Goal: Task Accomplishment & Management: Manage account settings

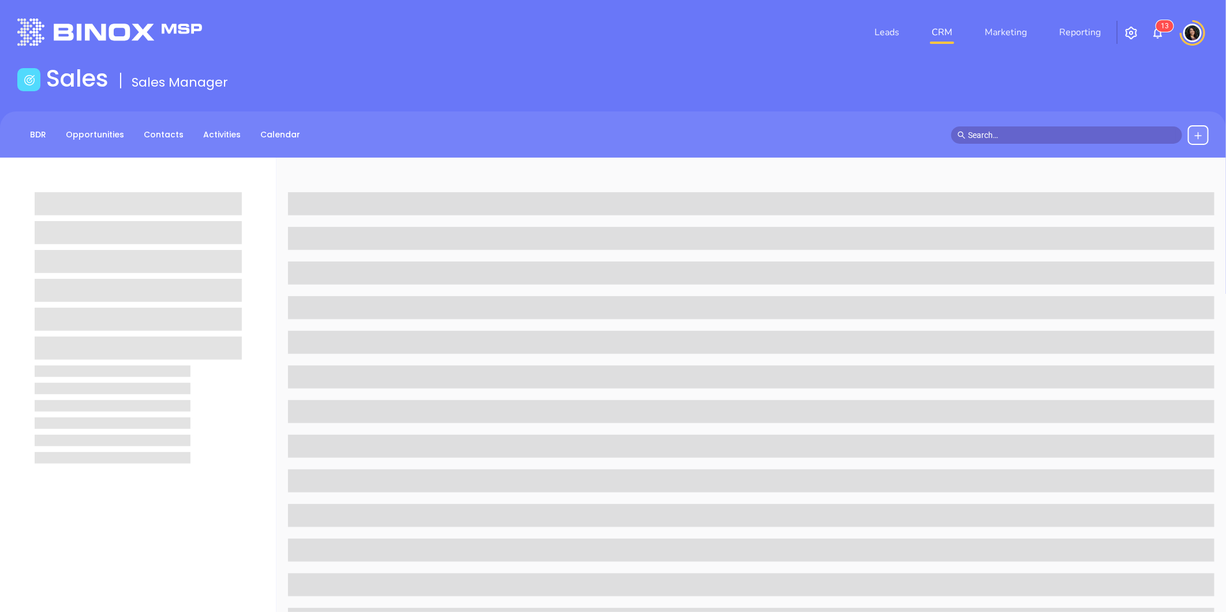
click at [948, 28] on link "CRM" at bounding box center [942, 32] width 30 height 23
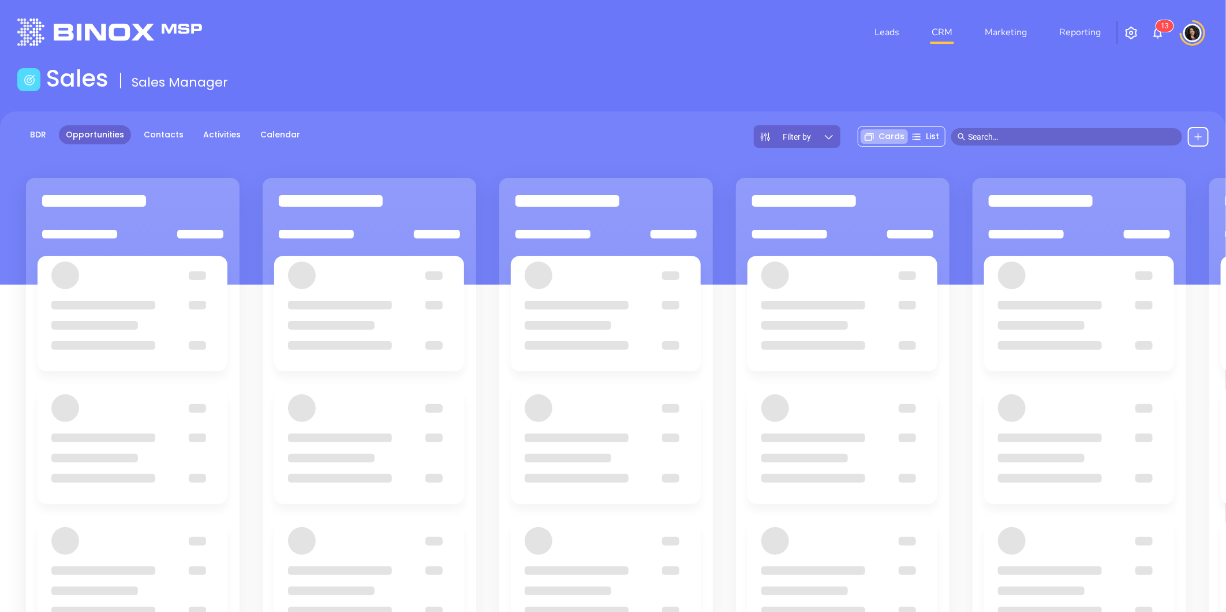
click at [1167, 25] on span "3" at bounding box center [1167, 26] width 4 height 8
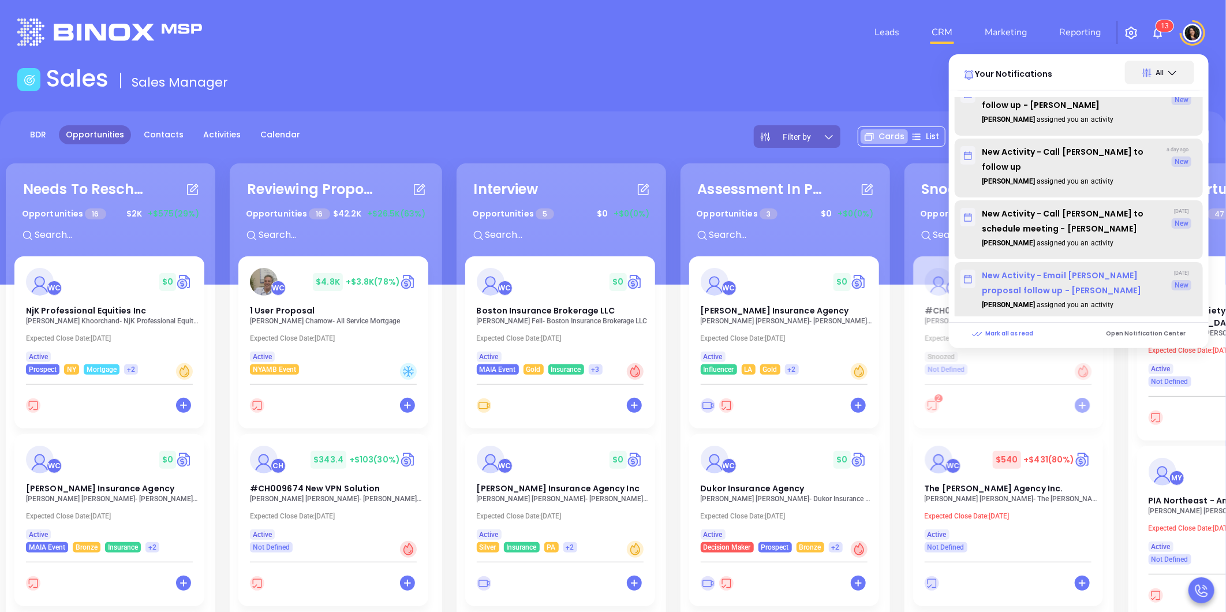
scroll to position [192, 0]
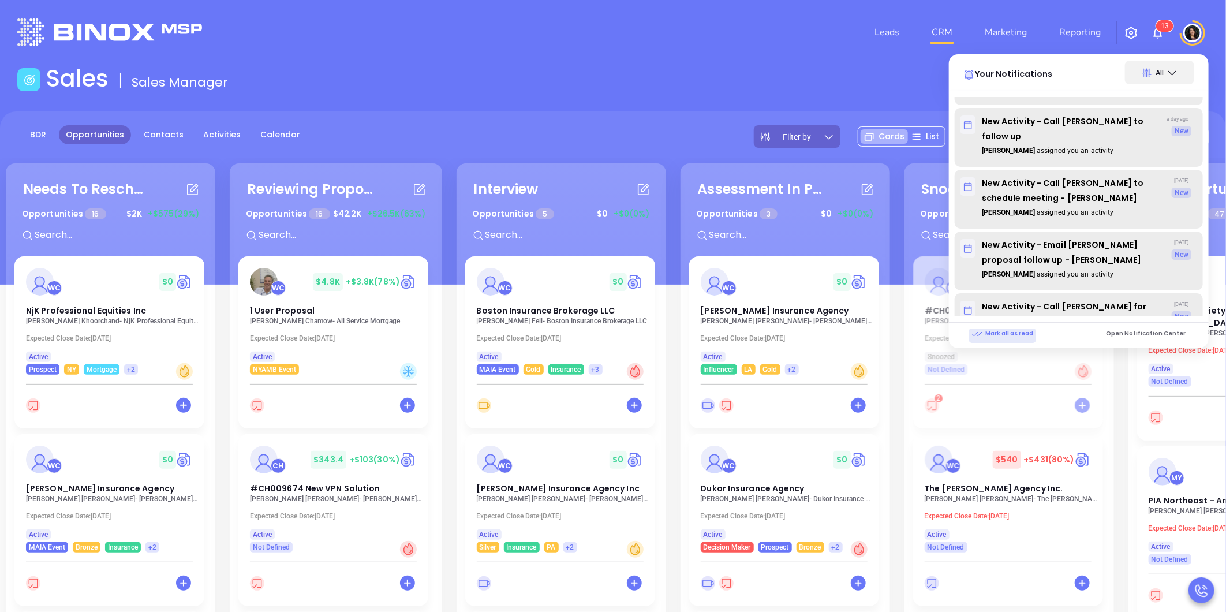
click at [1009, 337] on p "Mark all as read" at bounding box center [1002, 334] width 61 height 10
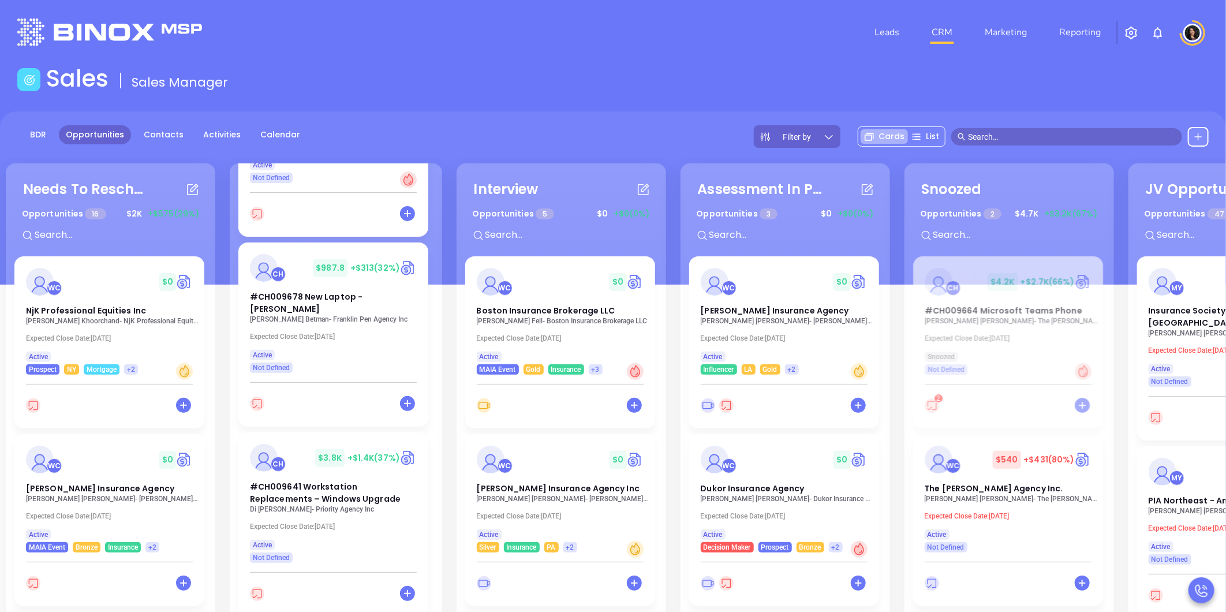
scroll to position [385, 0]
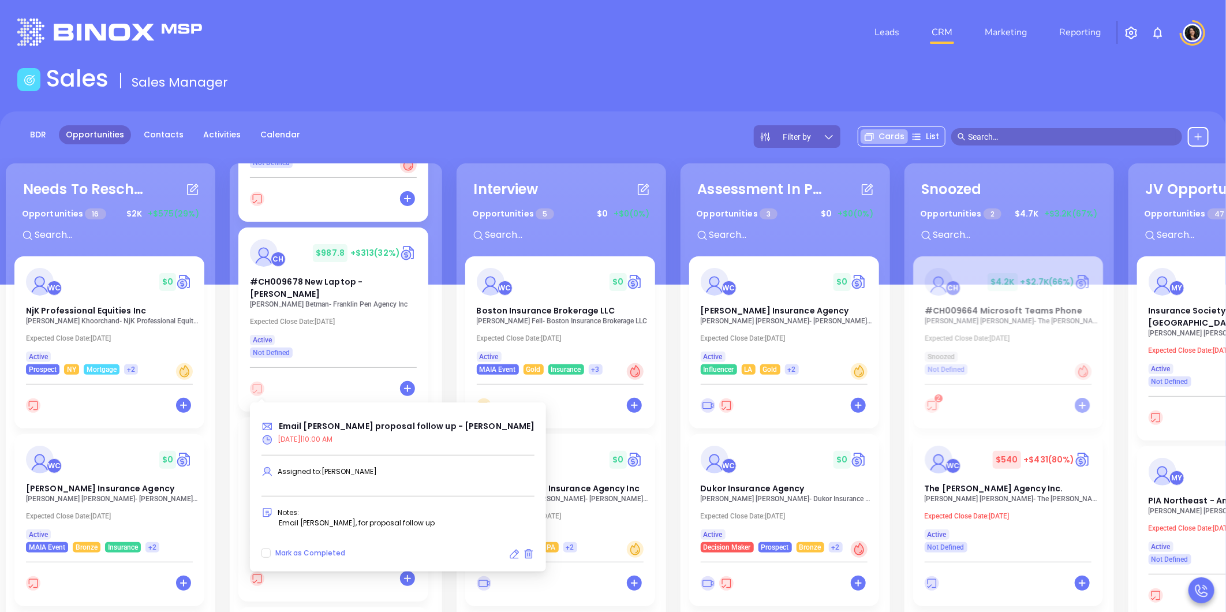
click at [256, 390] on icon at bounding box center [257, 389] width 9 height 9
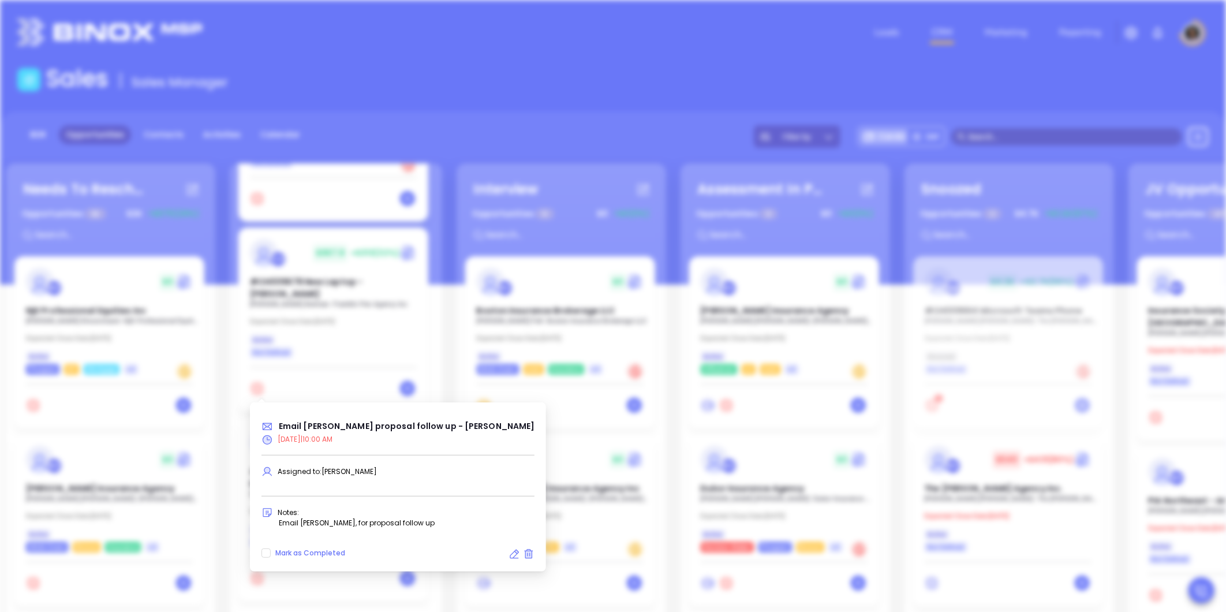
type input "[DATE]"
type input "Email [PERSON_NAME] proposal follow up - [PERSON_NAME]"
type input "Email"
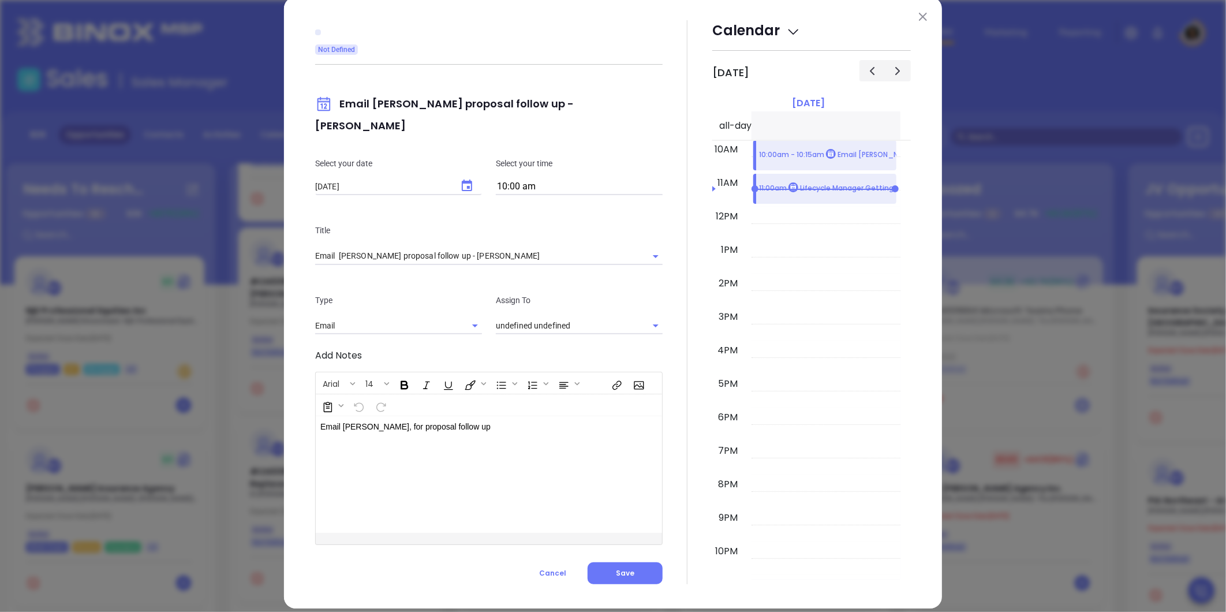
scroll to position [27, 0]
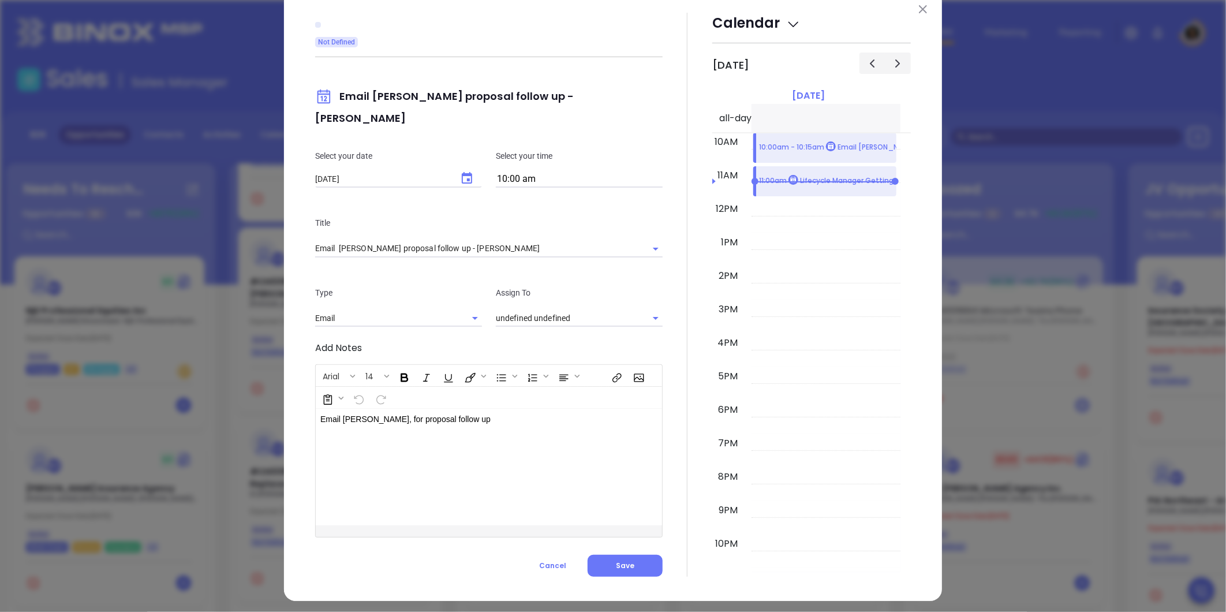
type input "[PERSON_NAME]"
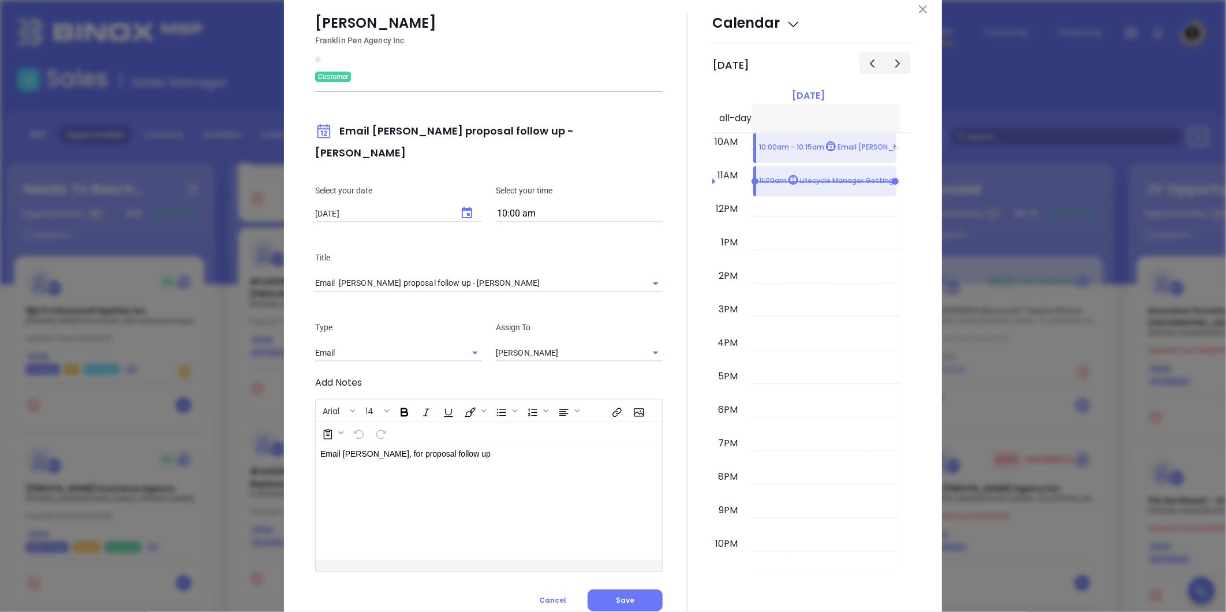
click at [539, 206] on input "10:00 am" at bounding box center [579, 214] width 167 height 16
click at [540, 316] on button "2:00 pm" at bounding box center [586, 315] width 179 height 25
type input "2:00 pm"
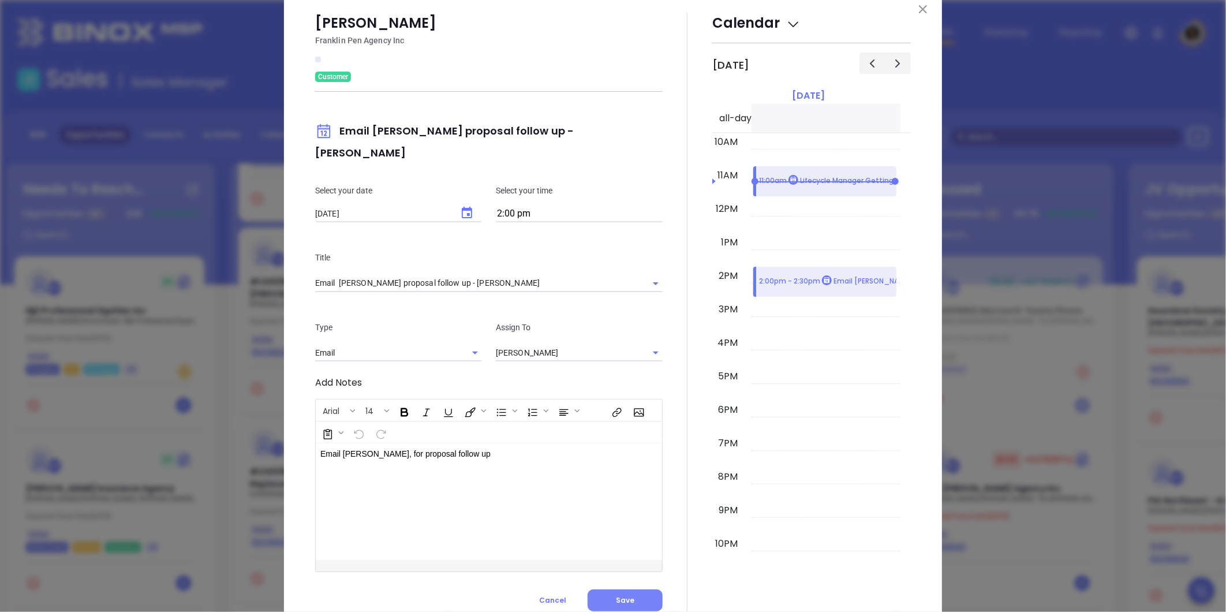
click at [628, 589] on button "Save" at bounding box center [625, 600] width 75 height 22
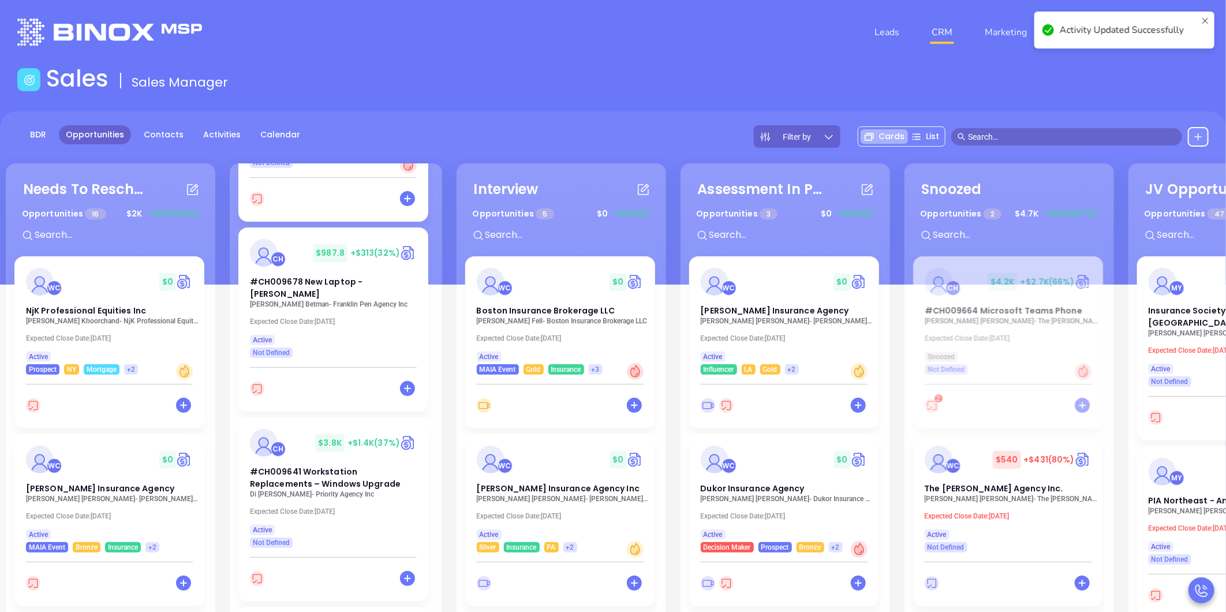
scroll to position [270, 0]
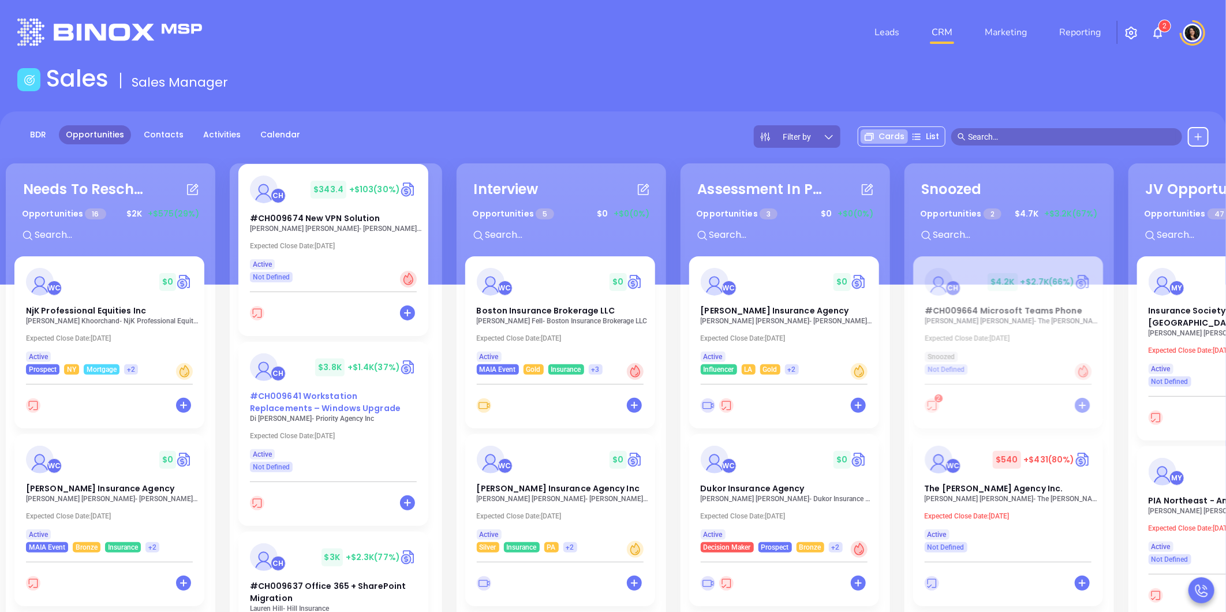
click at [316, 404] on span "#CH009641 Workstation Replacements – Windows Upgrade" at bounding box center [325, 402] width 151 height 24
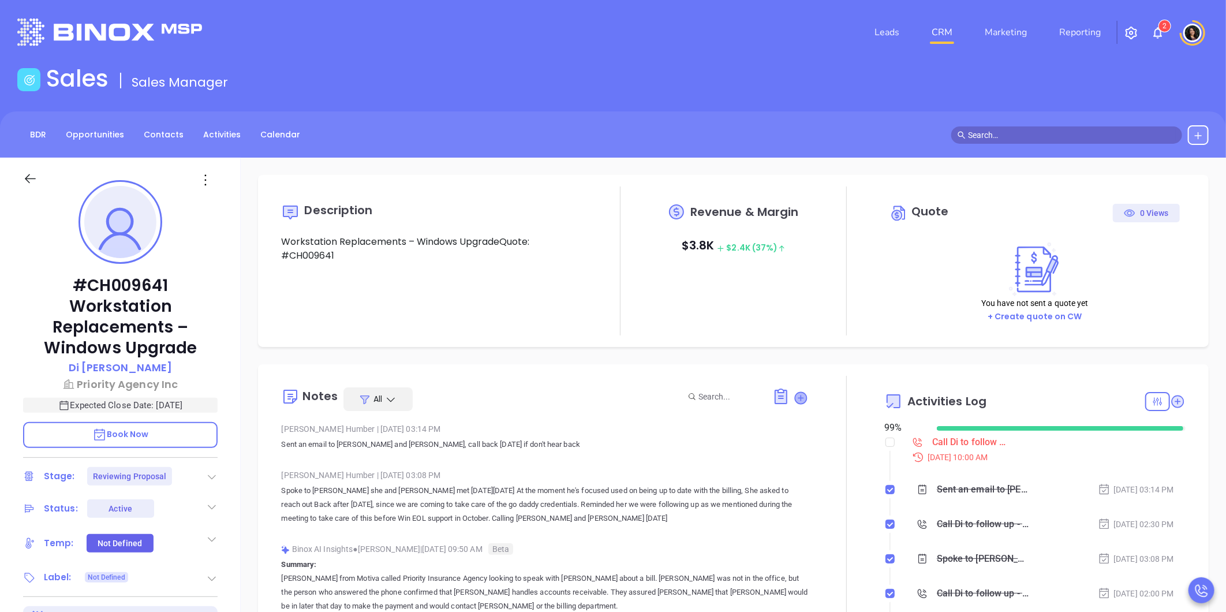
scroll to position [335, 0]
click at [886, 446] on input "checkbox" at bounding box center [890, 442] width 9 height 9
checkbox input "true"
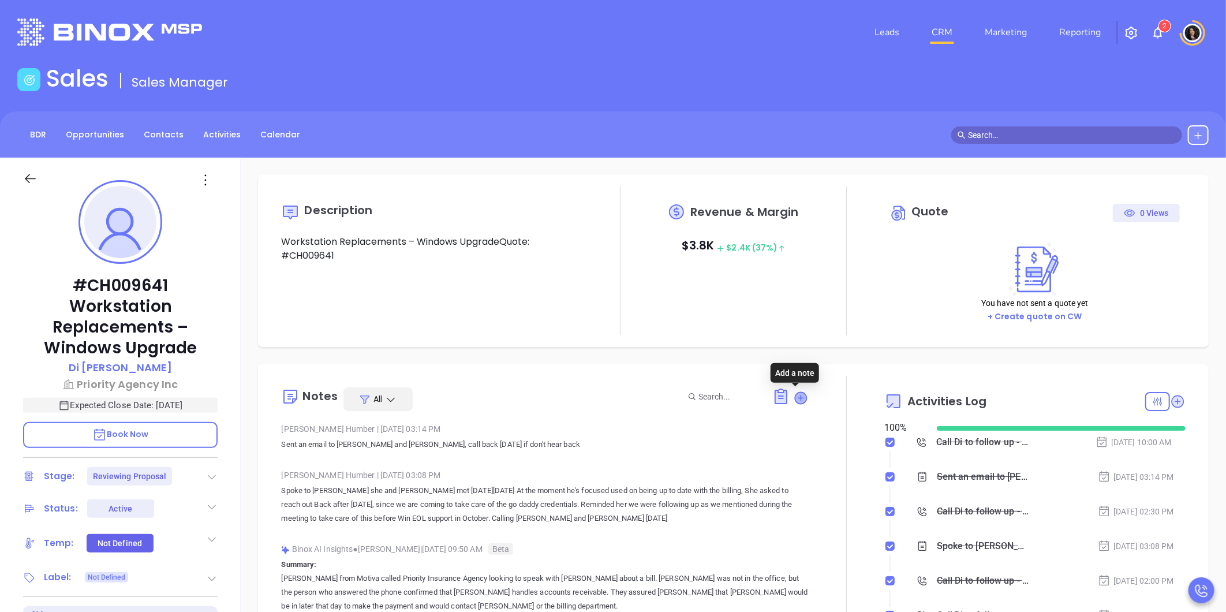
click at [796, 395] on icon at bounding box center [802, 398] width 12 height 12
type input "[PERSON_NAME]"
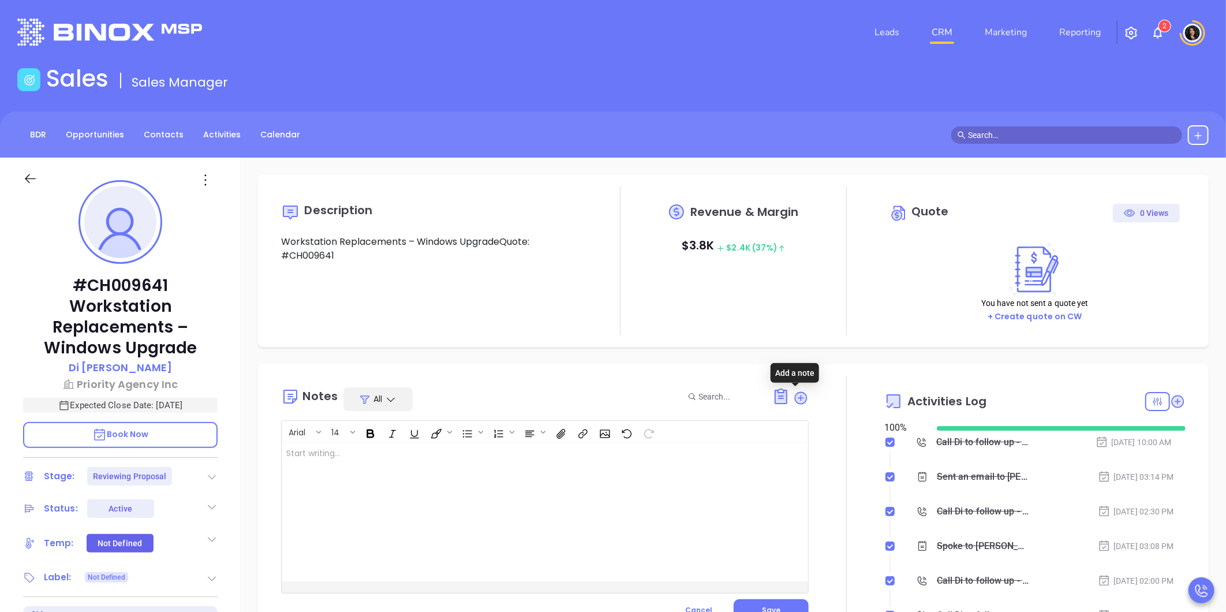
click at [565, 471] on div at bounding box center [527, 512] width 490 height 139
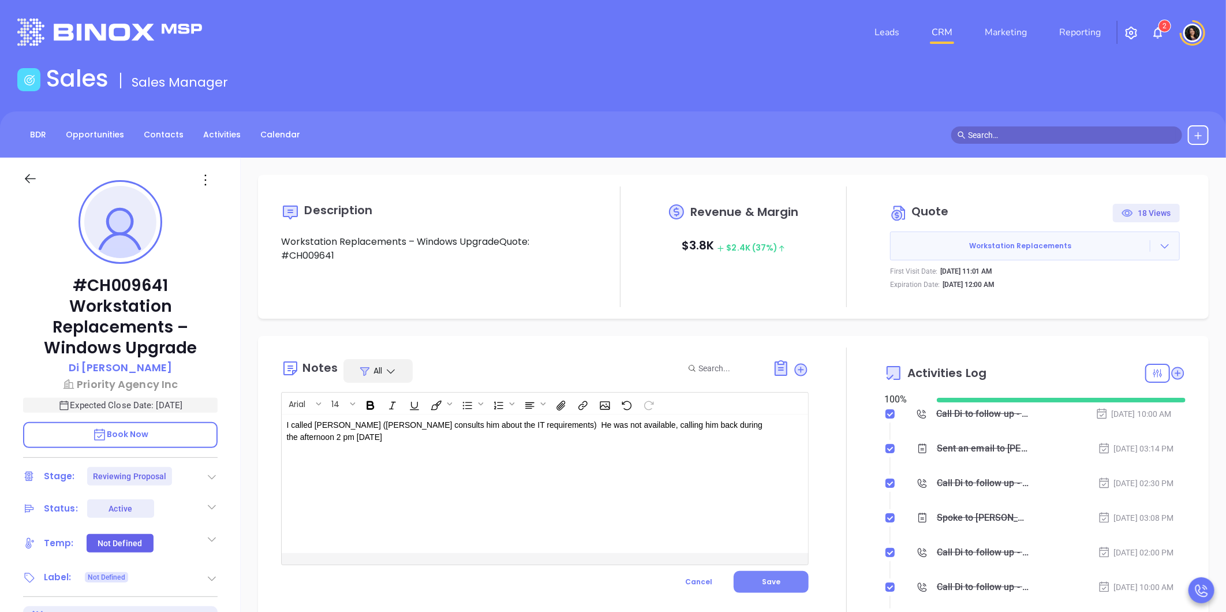
click at [771, 585] on span "Save" at bounding box center [771, 582] width 18 height 10
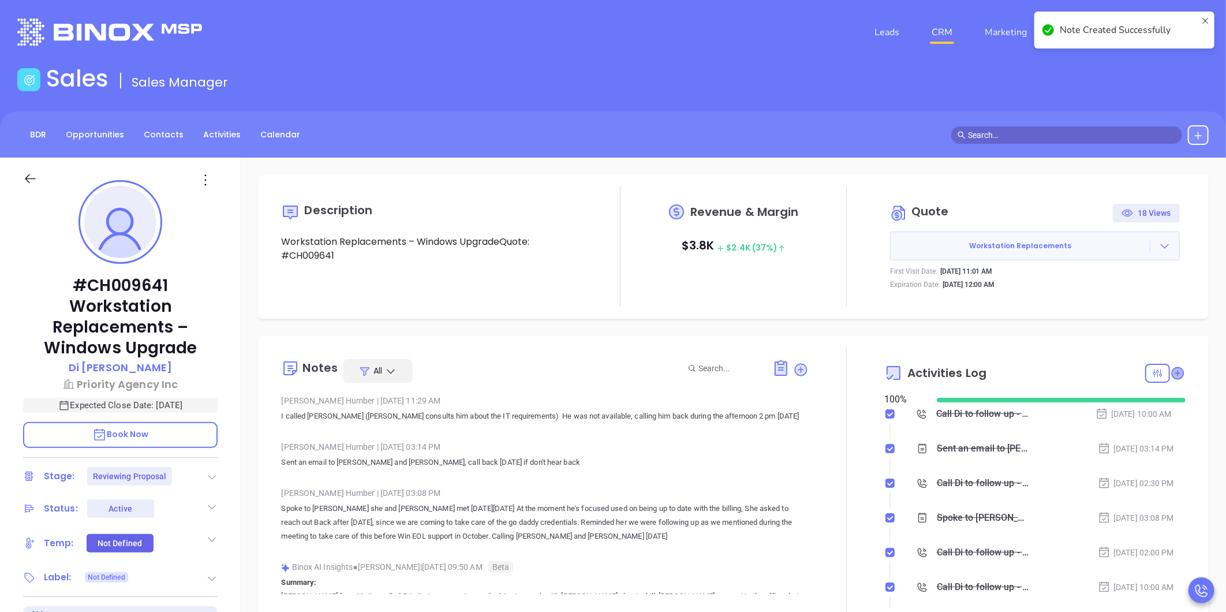
click at [1172, 371] on icon at bounding box center [1178, 373] width 12 height 12
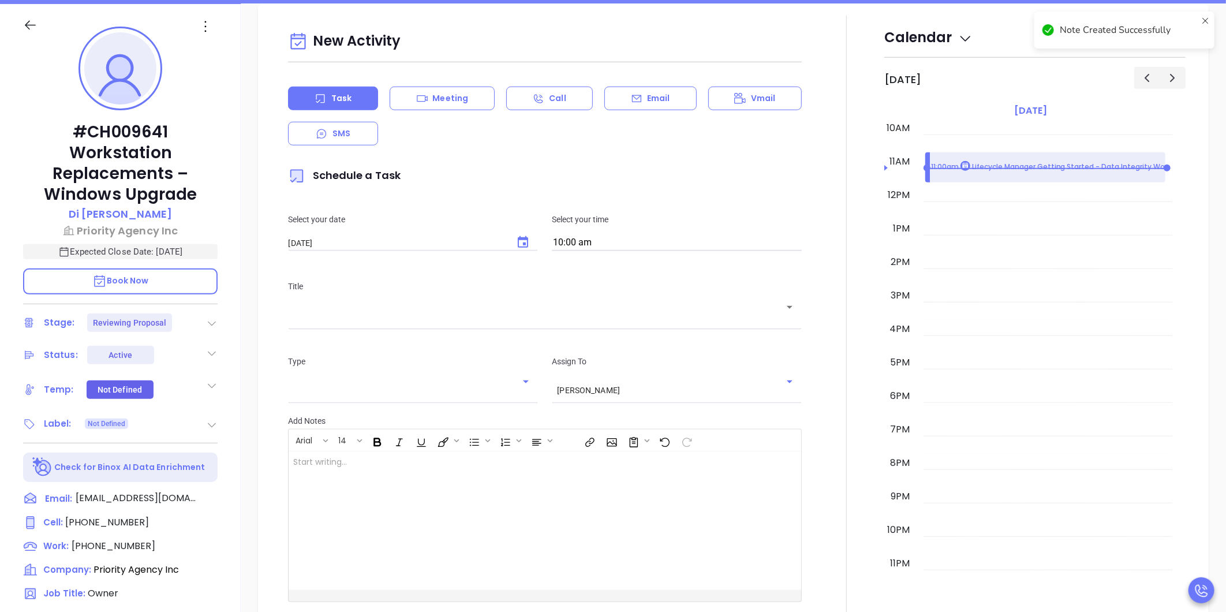
scroll to position [158, 0]
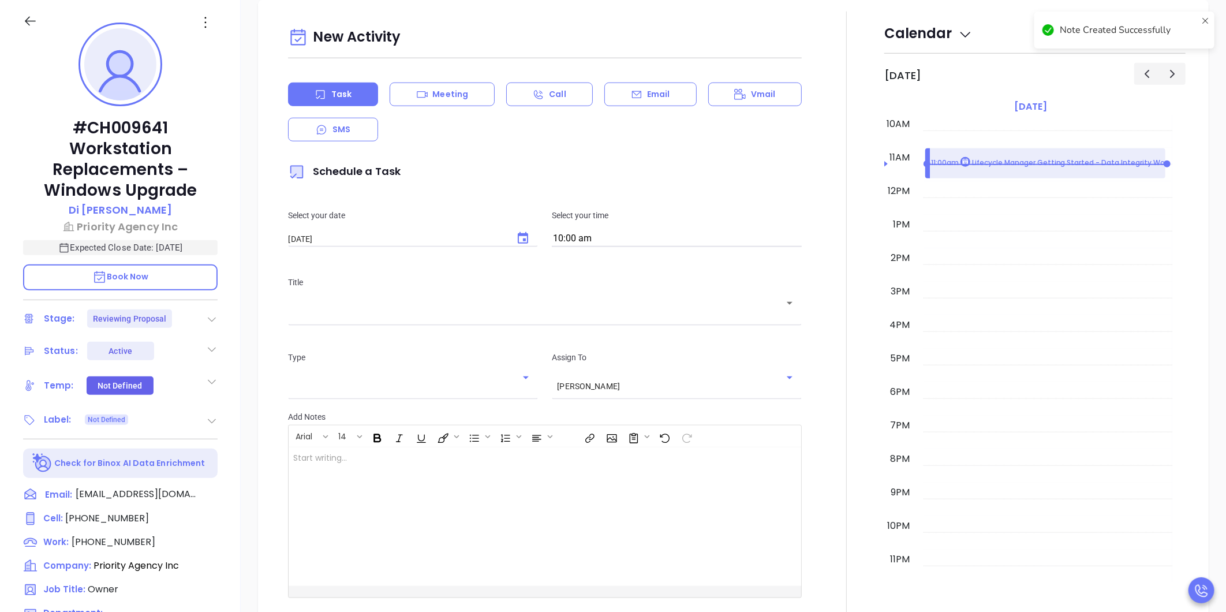
click at [516, 236] on icon "Choose date, selected date is Oct 3, 2025" at bounding box center [523, 239] width 14 height 14
click at [400, 308] on button "2" at bounding box center [405, 308] width 21 height 21
type input "[DATE]"
click at [640, 234] on input "10:00 am" at bounding box center [677, 239] width 250 height 16
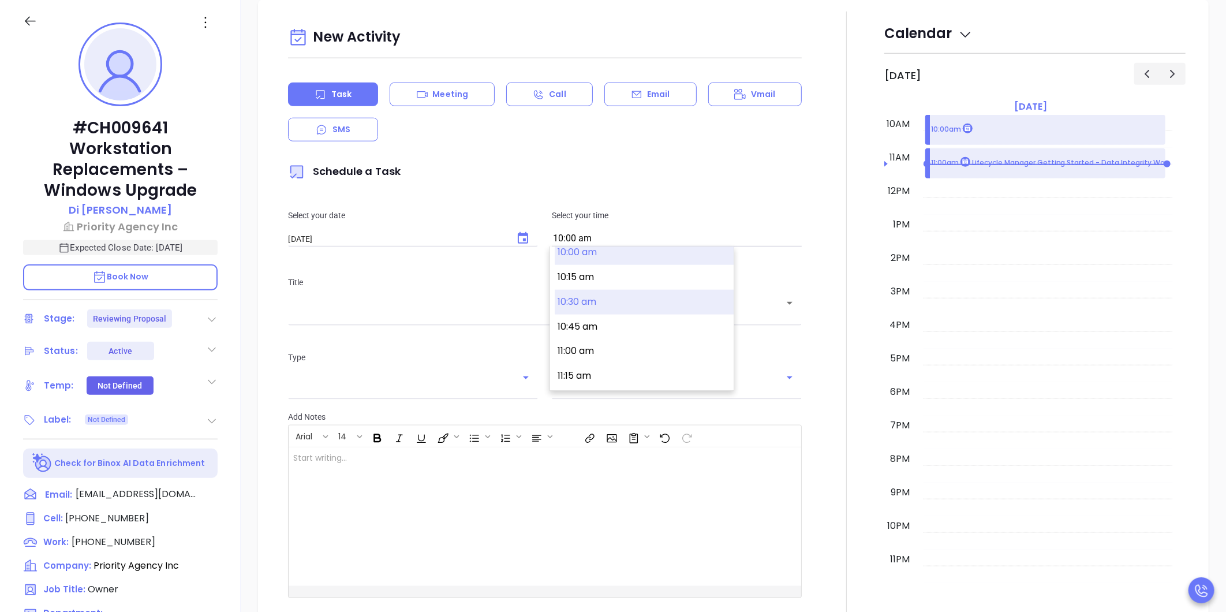
scroll to position [1289, 0]
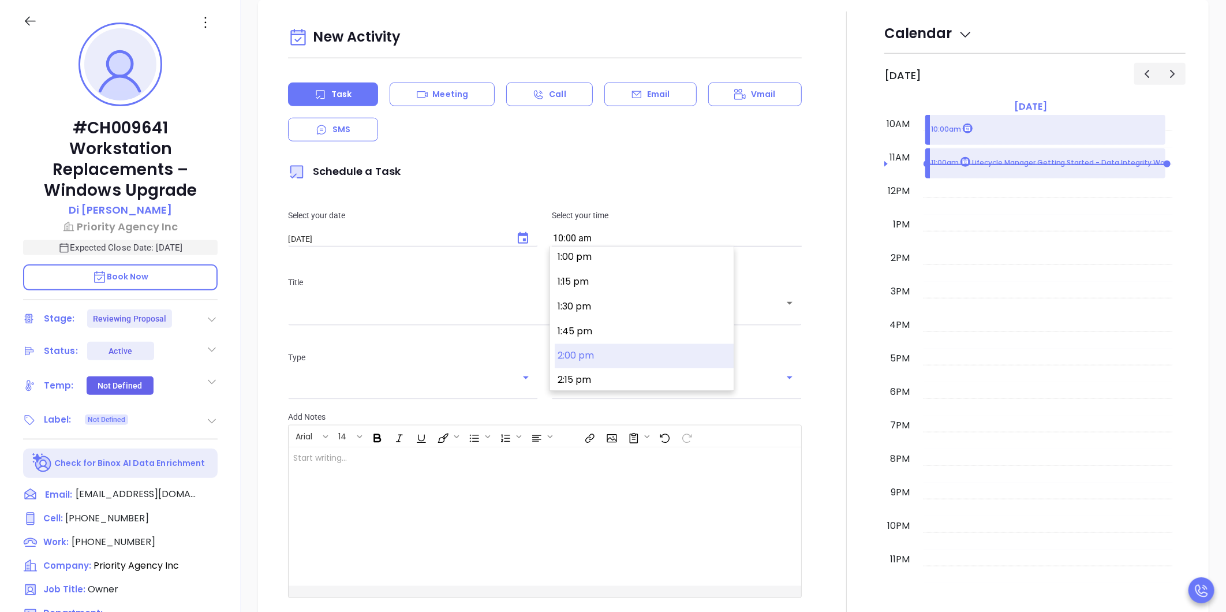
click at [618, 353] on button "2:00 pm" at bounding box center [644, 356] width 179 height 25
type input "2:00 pm"
click at [565, 322] on div "Title ​" at bounding box center [545, 299] width 528 height 75
click at [549, 316] on input "text" at bounding box center [536, 311] width 486 height 11
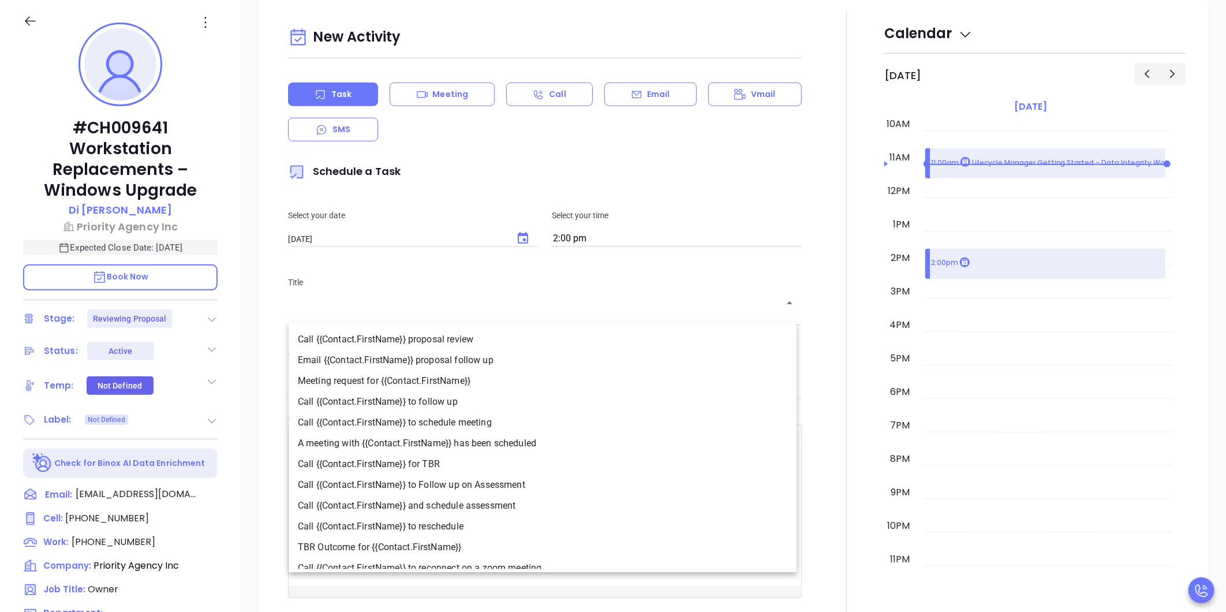
click at [507, 406] on li "Call {{Contact.FirstName}} to follow up" at bounding box center [543, 401] width 508 height 21
type input "Call Di to follow up"
type input "Call"
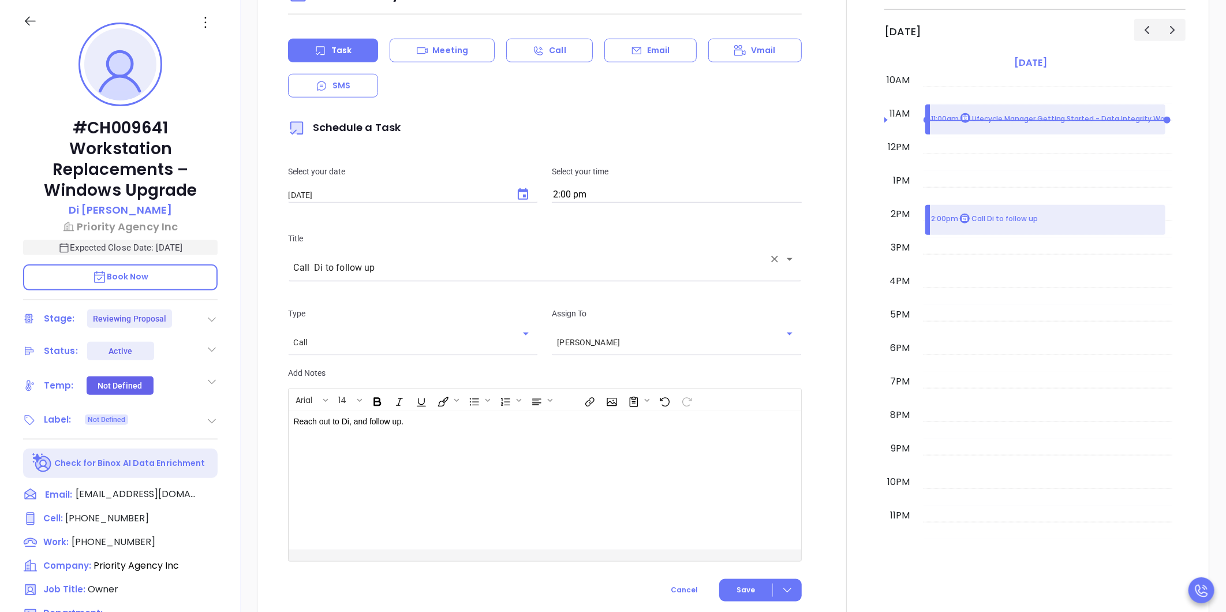
scroll to position [764, 0]
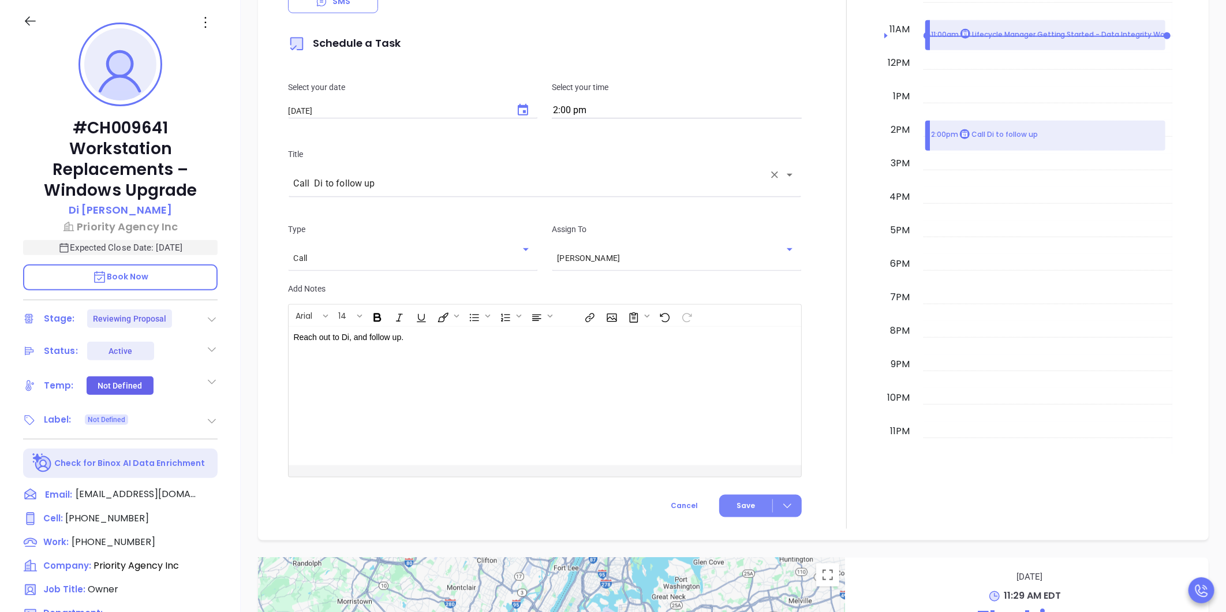
click at [737, 501] on span "Save" at bounding box center [746, 506] width 18 height 10
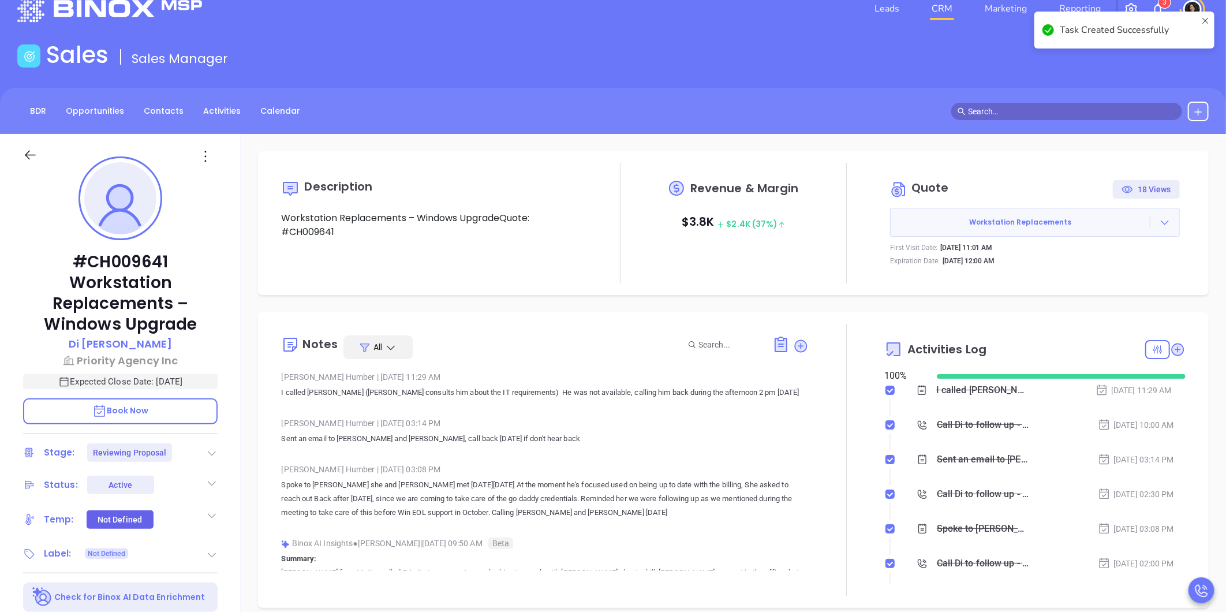
scroll to position [0, 0]
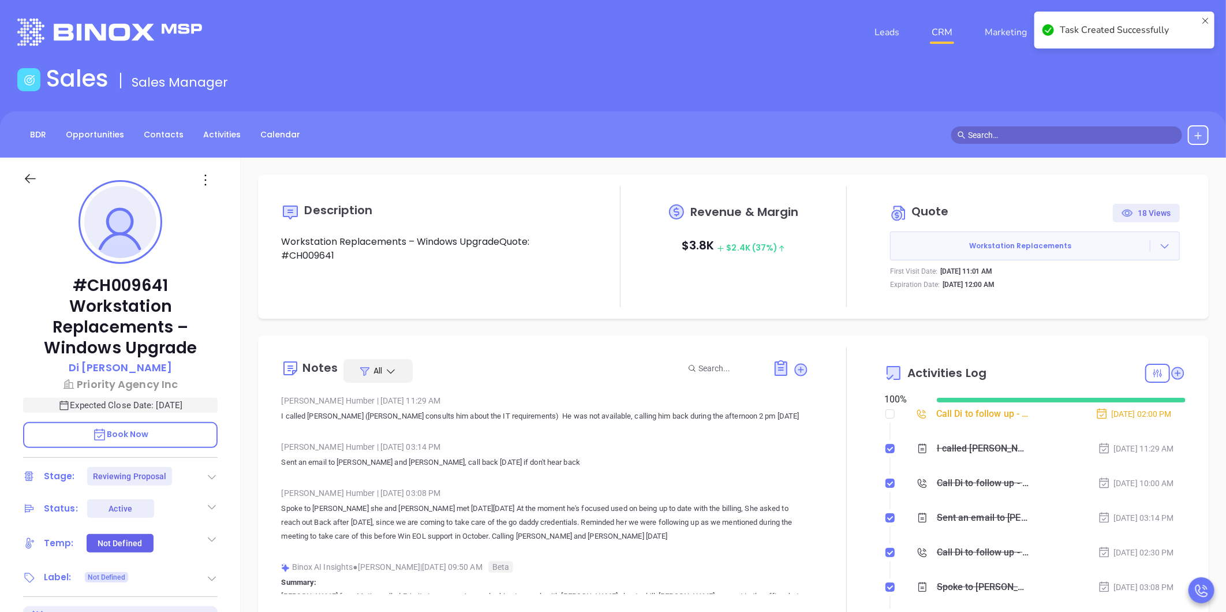
checkbox input "false"
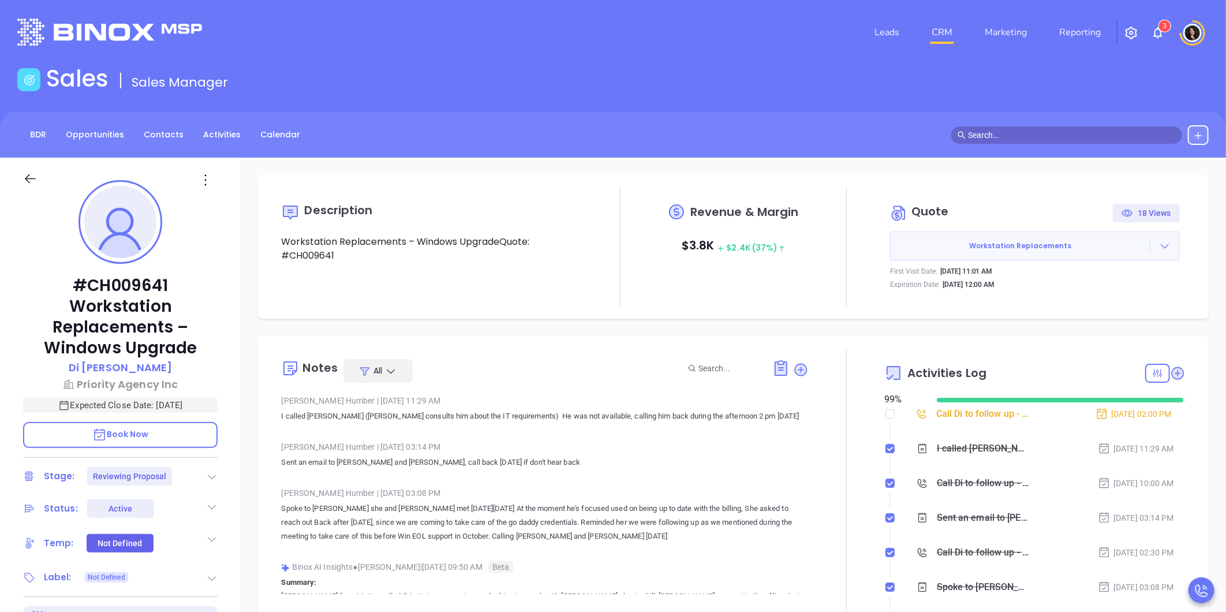
click at [939, 39] on link "CRM" at bounding box center [942, 32] width 30 height 23
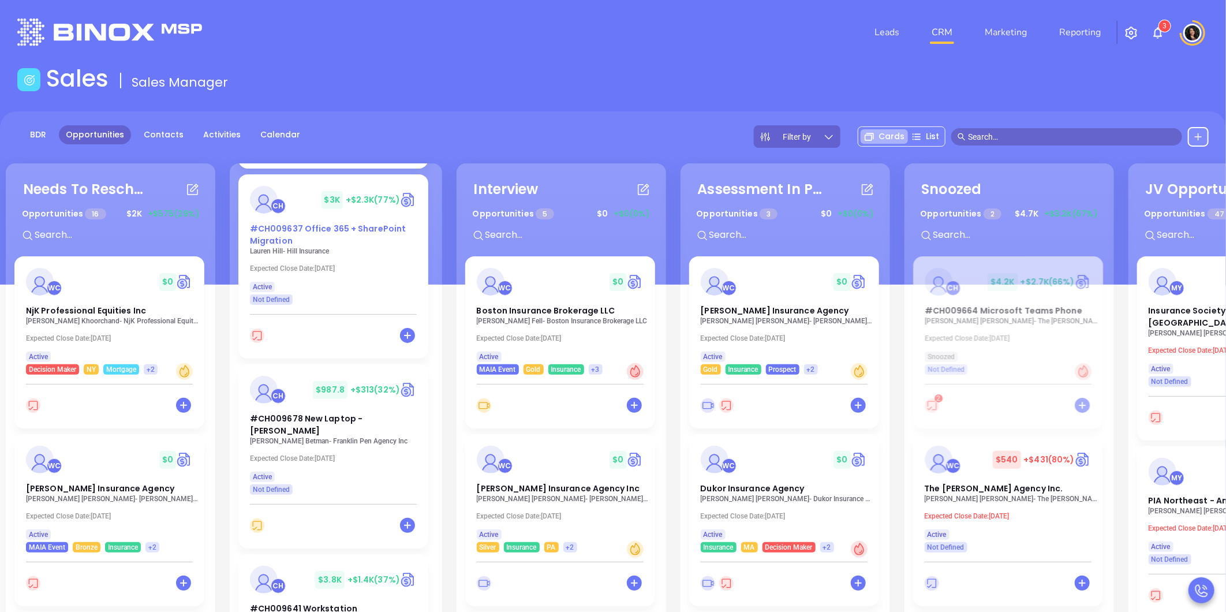
scroll to position [256, 0]
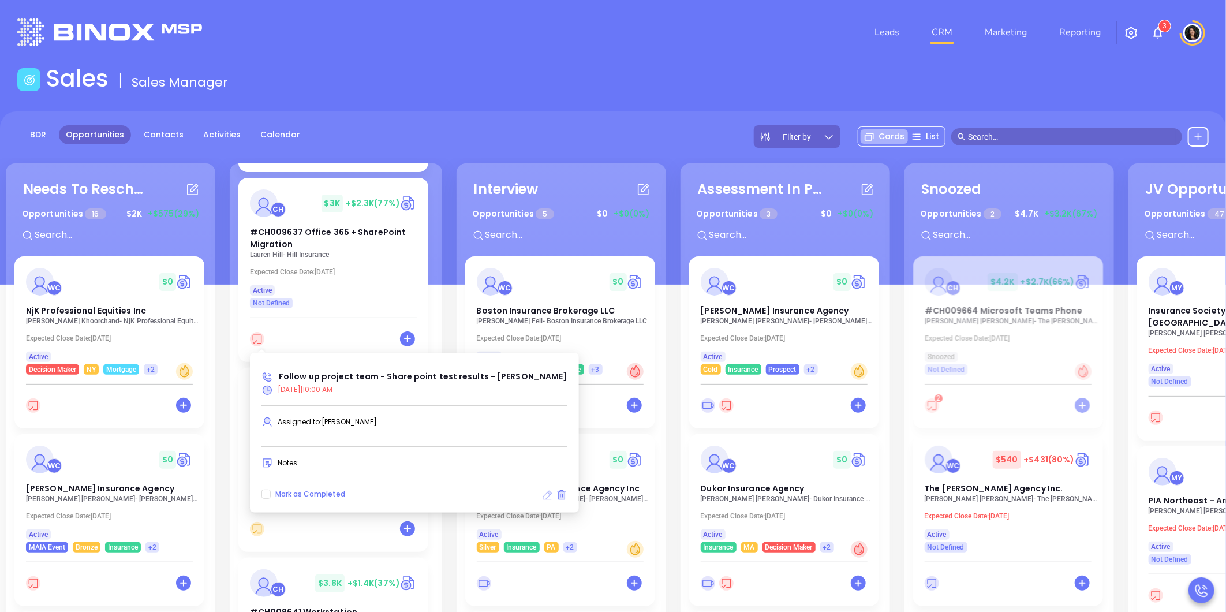
click at [543, 498] on icon at bounding box center [547, 495] width 9 height 9
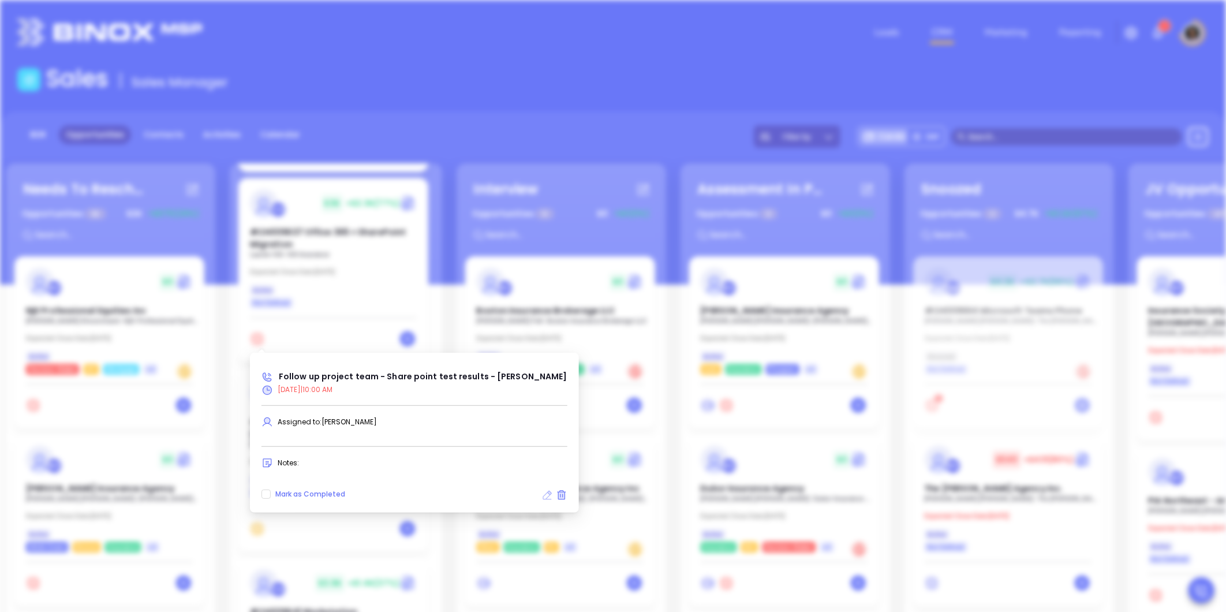
type input "[DATE]"
type input "Follow up project team - Share point test results - [PERSON_NAME]"
type input "Call"
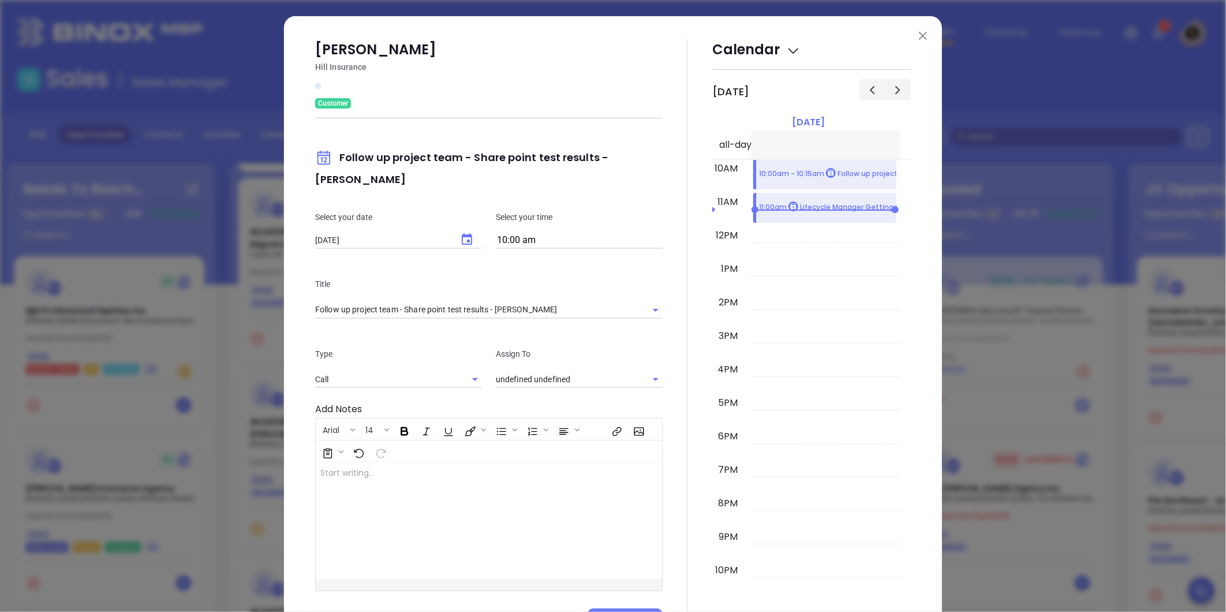
type input "[PERSON_NAME]"
click at [458, 211] on p "Select your date" at bounding box center [398, 217] width 167 height 13
click at [462, 233] on icon "Choose date, selected date is Oct 2, 2025" at bounding box center [467, 239] width 10 height 12
click at [360, 318] on button "6" at bounding box center [361, 317] width 21 height 21
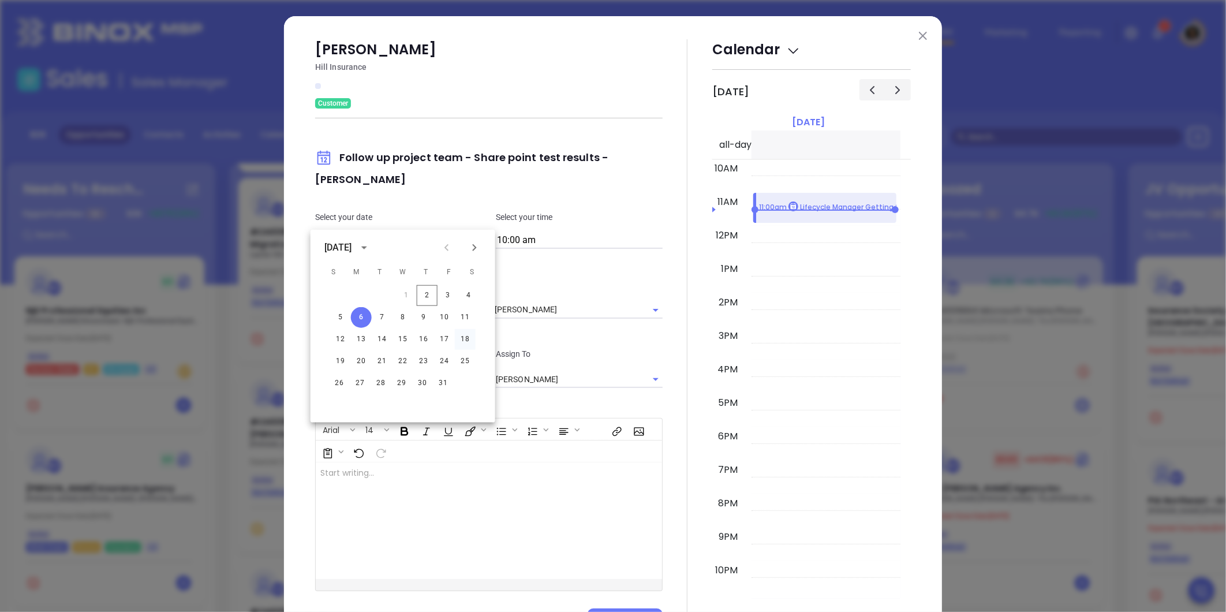
type input "[DATE]"
click at [644, 609] on button "Save" at bounding box center [625, 620] width 75 height 22
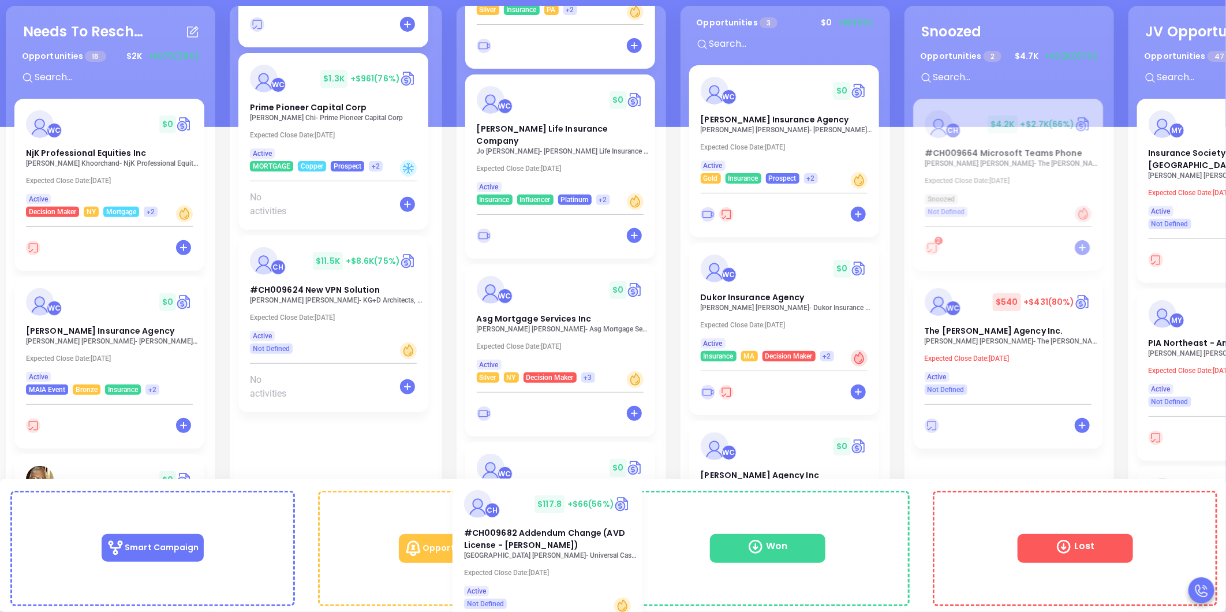
scroll to position [387, 0]
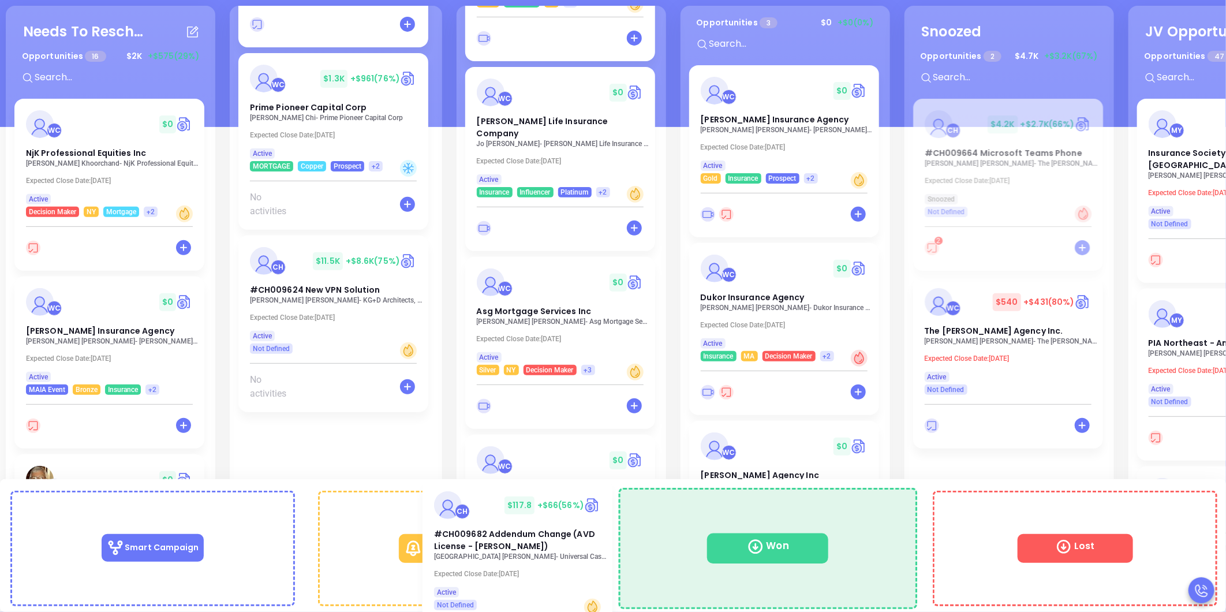
drag, startPoint x: 803, startPoint y: 361, endPoint x: 868, endPoint y: 561, distance: 210.7
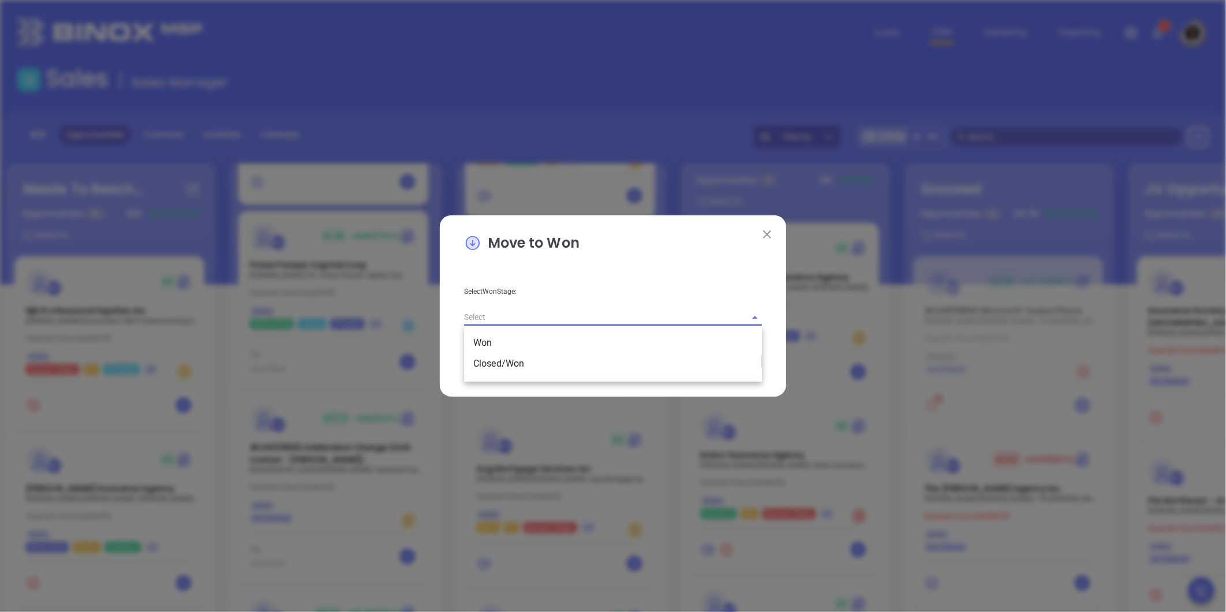
click at [564, 318] on input "text" at bounding box center [597, 317] width 266 height 17
click at [525, 355] on li "Closed/Won" at bounding box center [613, 363] width 298 height 21
type input "Closed/Won"
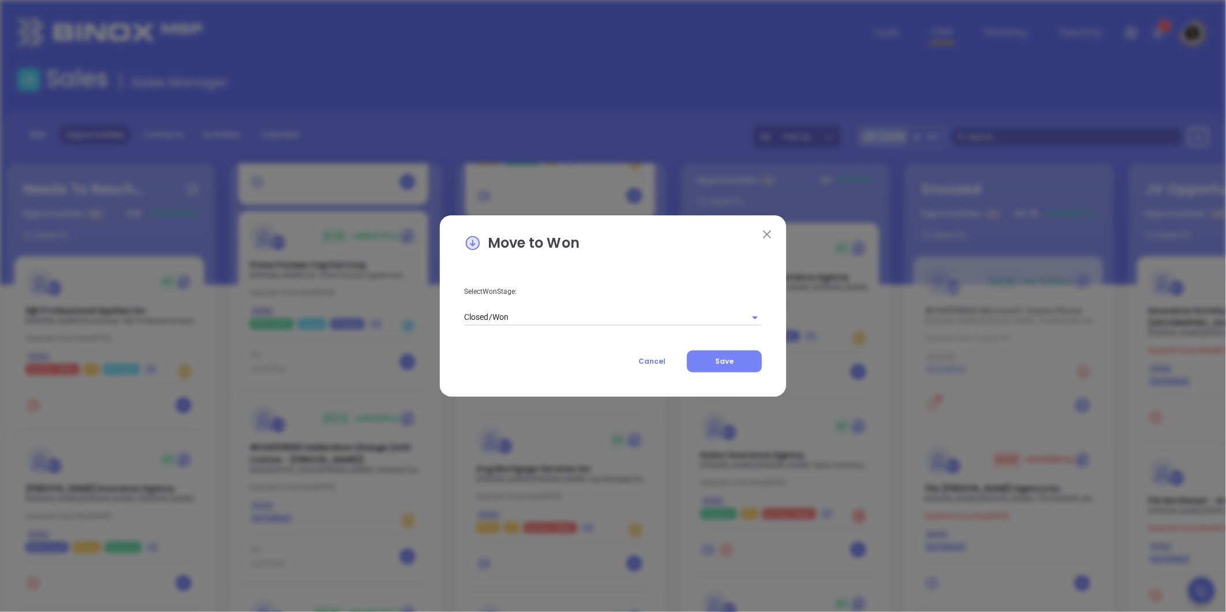
click at [710, 365] on button "Save" at bounding box center [724, 361] width 75 height 22
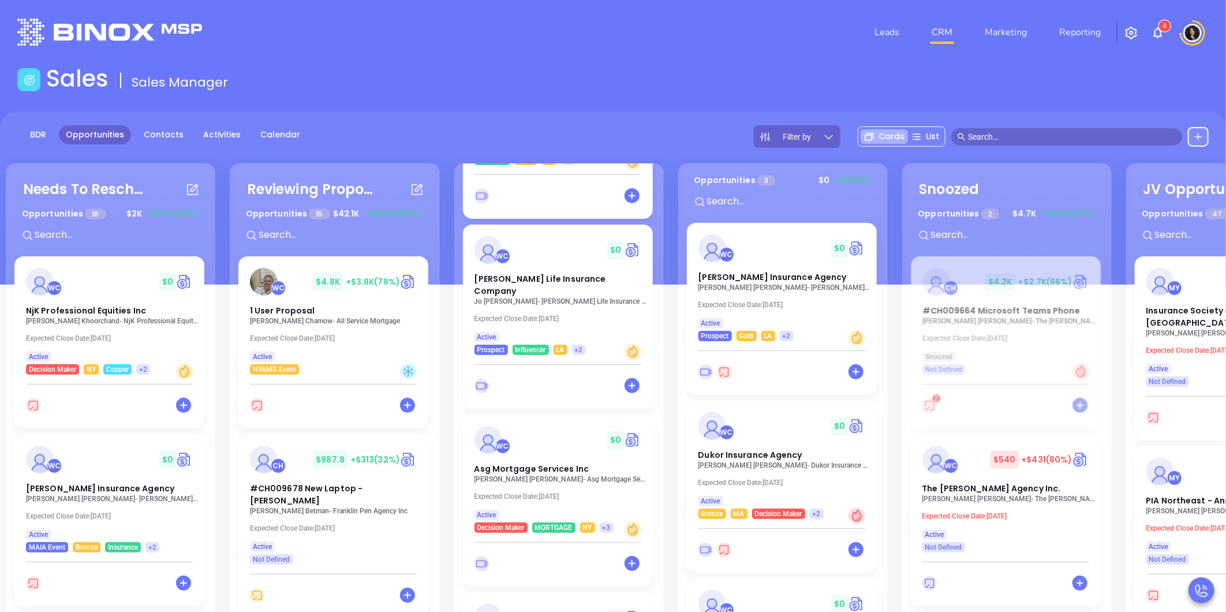
click at [447, 71] on div "Sales Sales Manager" at bounding box center [612, 81] width 1205 height 32
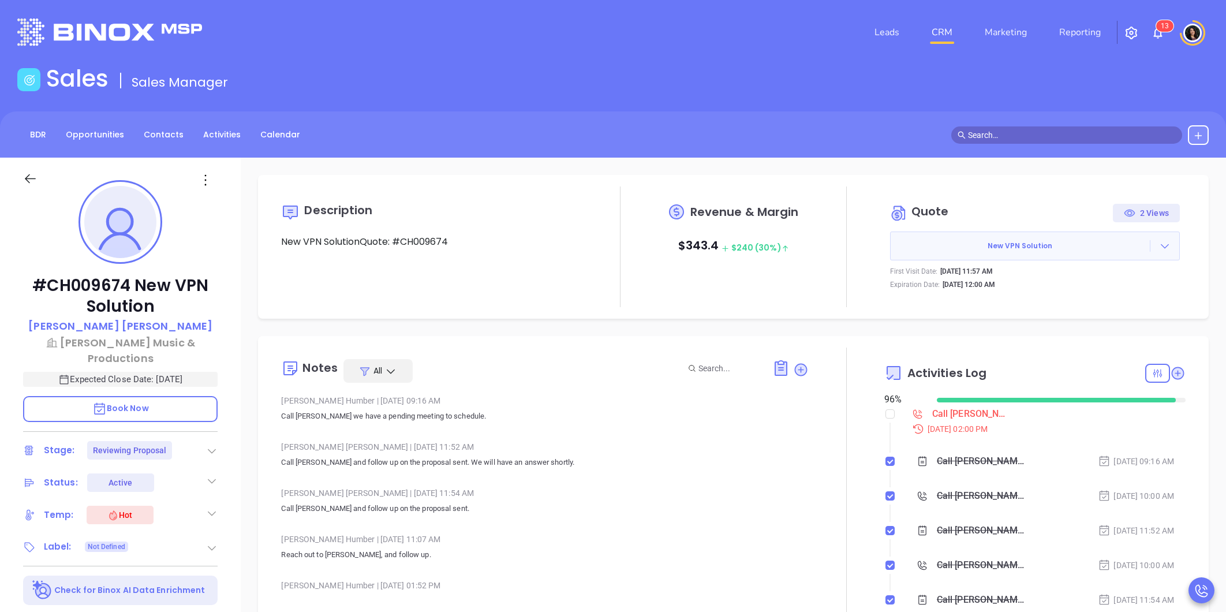
type input "[PERSON_NAME]"
click at [890, 413] on li "Call Michael to schedule meeting - Michael Herman Oct 1, 2025 | 02:00 PM" at bounding box center [1036, 431] width 298 height 44
drag, startPoint x: 886, startPoint y: 416, endPoint x: 867, endPoint y: 416, distance: 19.1
click at [886, 416] on input "checkbox" at bounding box center [890, 413] width 9 height 9
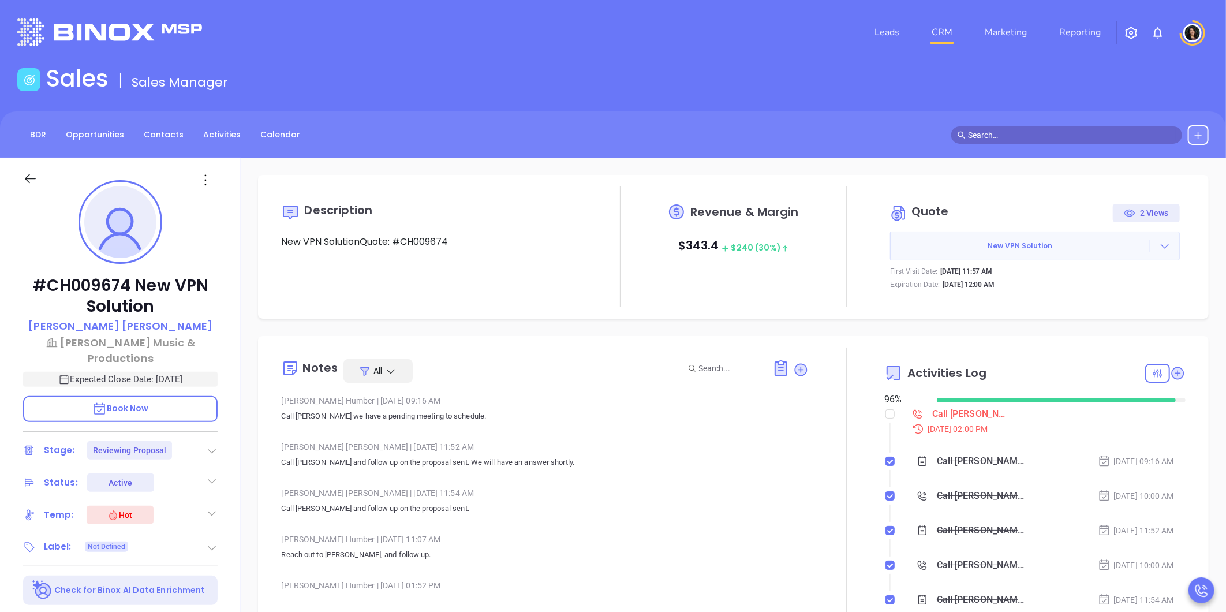
checkbox input "true"
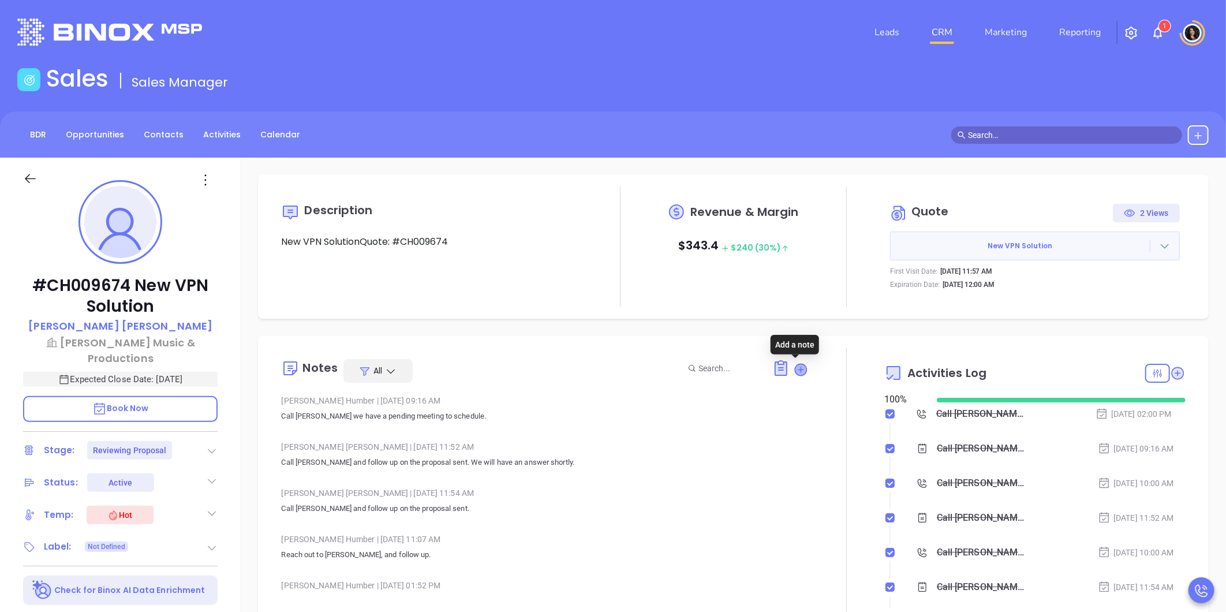
click at [796, 370] on icon at bounding box center [802, 370] width 12 height 12
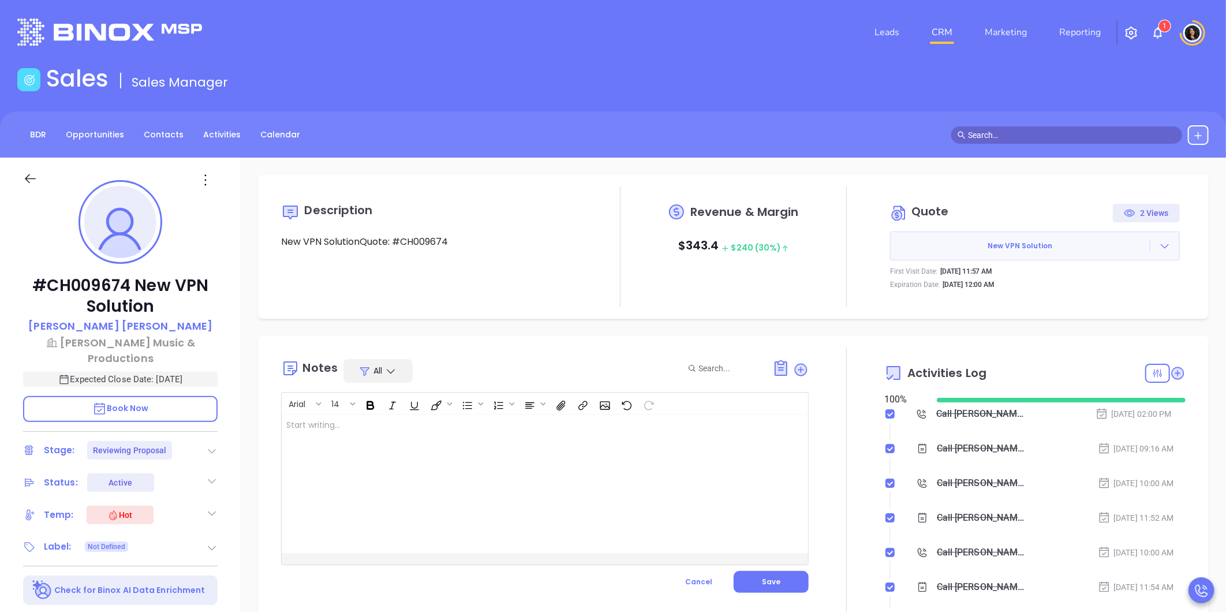
click at [593, 453] on div at bounding box center [527, 484] width 490 height 139
click at [778, 575] on button "Save" at bounding box center [771, 582] width 75 height 22
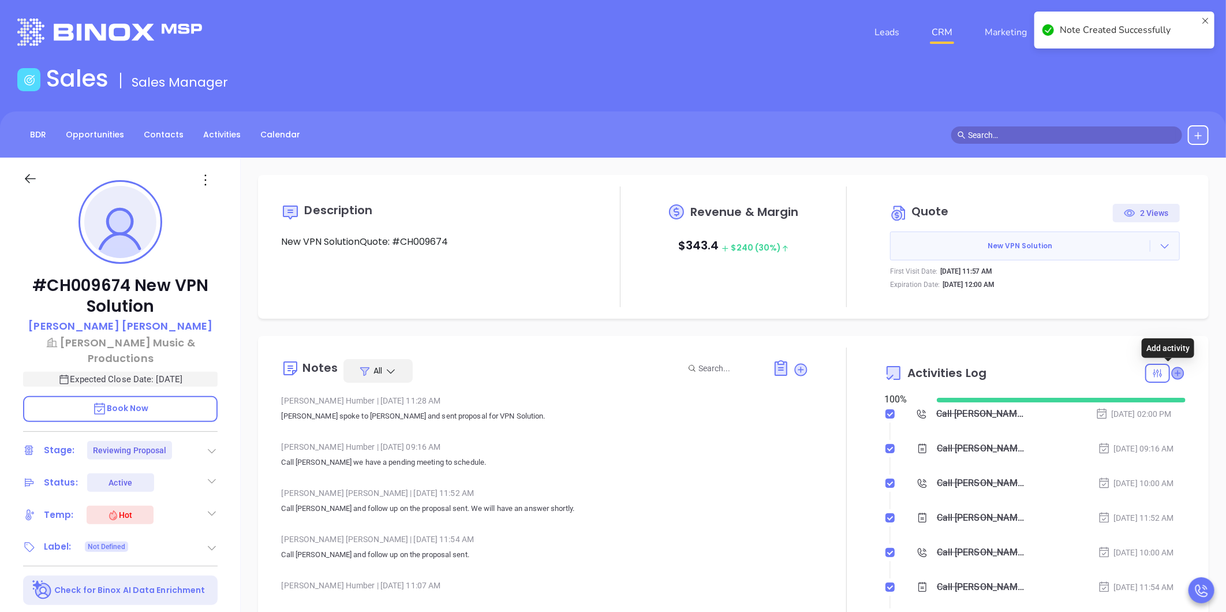
click at [1172, 374] on icon at bounding box center [1178, 373] width 12 height 12
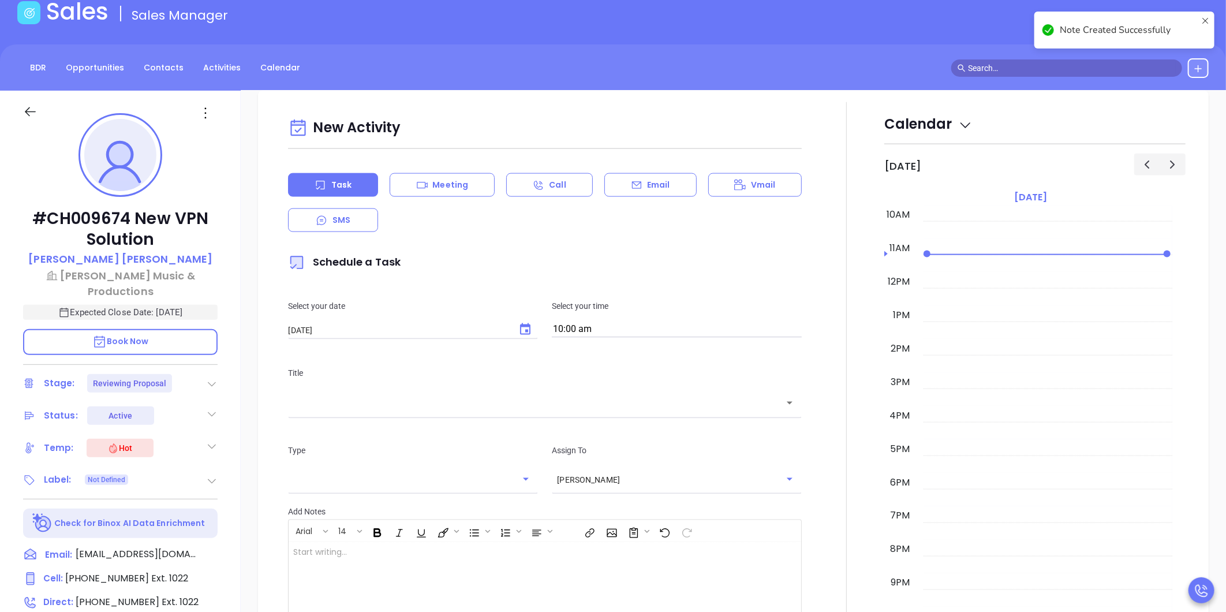
scroll to position [0, 0]
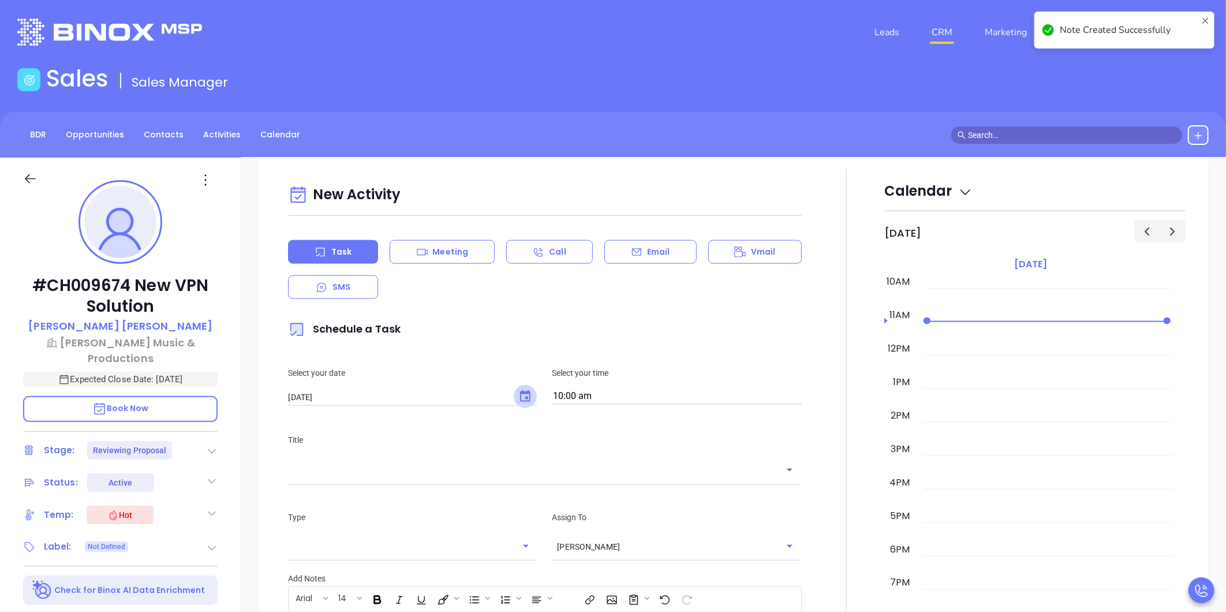
click at [520, 397] on icon "Choose date, selected date is Oct 3, 2025" at bounding box center [525, 397] width 14 height 14
click at [430, 468] on button "3" at bounding box center [427, 469] width 21 height 21
click at [591, 470] on input "text" at bounding box center [536, 470] width 486 height 13
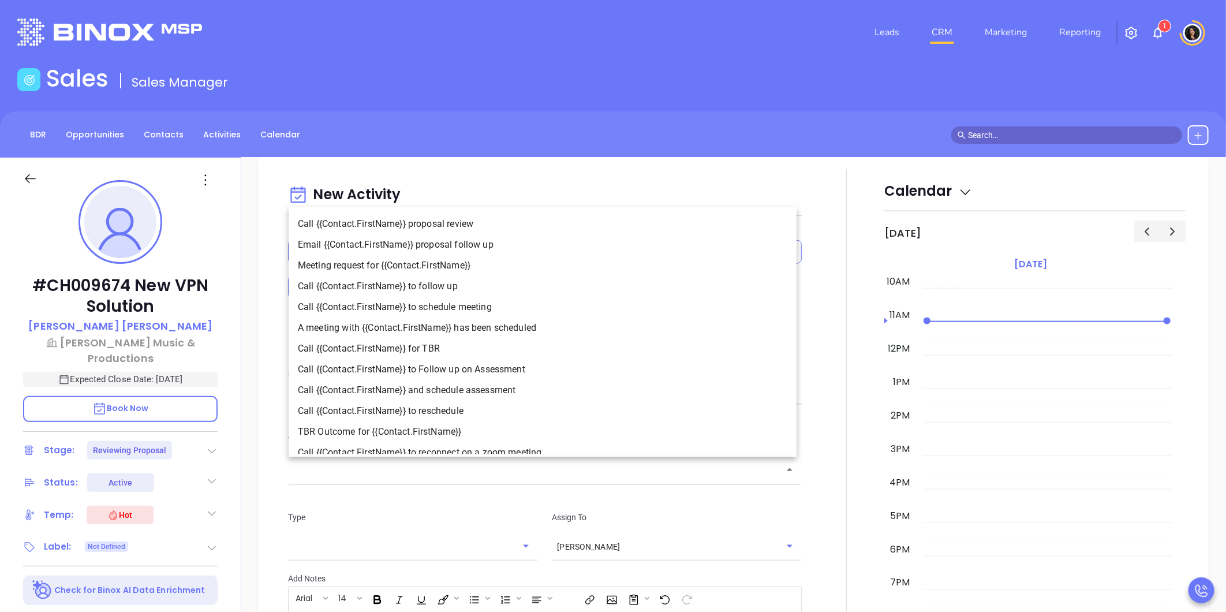
click at [546, 289] on li "Call {{Contact.FirstName}} to follow up" at bounding box center [543, 286] width 508 height 21
type input "Call Michael to follow up"
type input "Call"
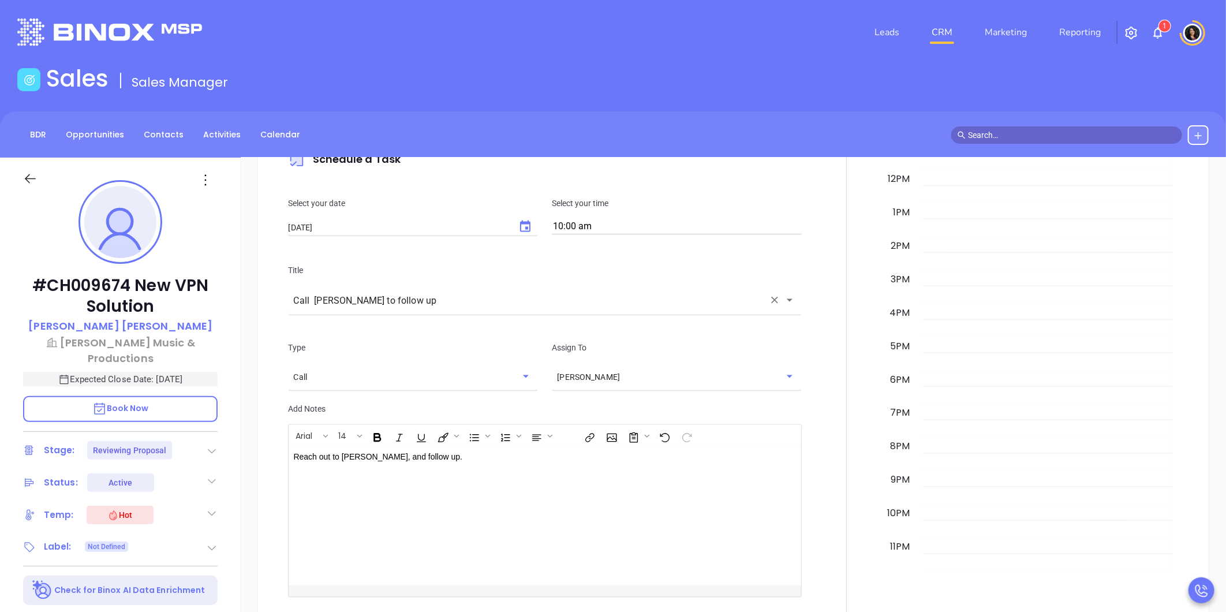
scroll to position [1145, 0]
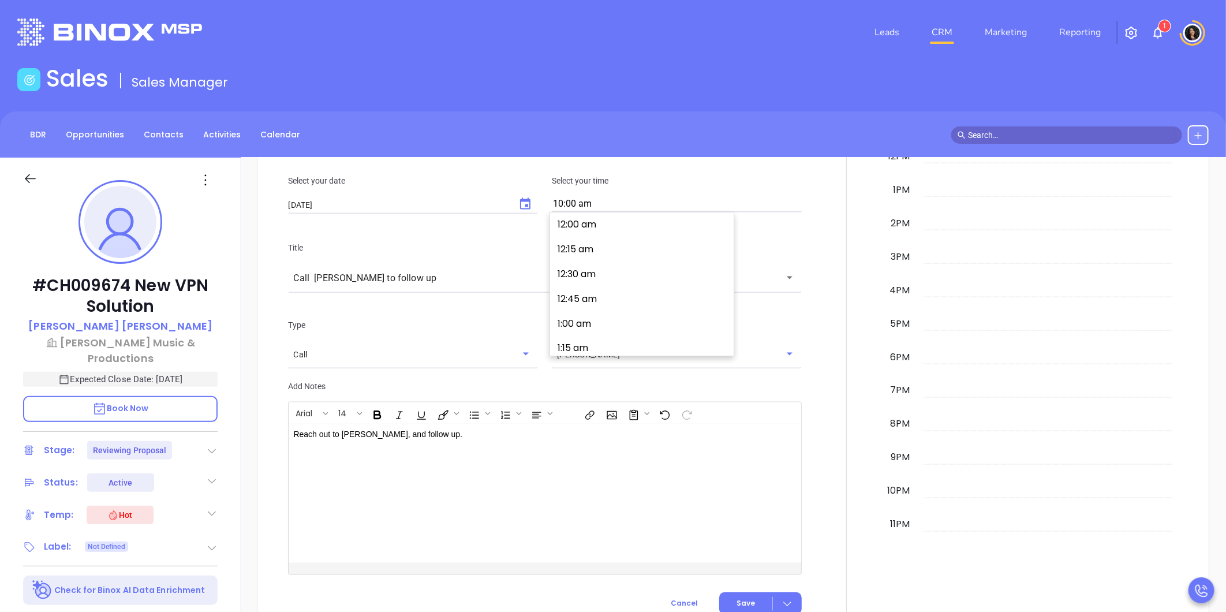
click at [607, 204] on input "10:00 am" at bounding box center [677, 204] width 250 height 16
click at [604, 336] on button "11:00 am" at bounding box center [644, 345] width 179 height 25
type input "11:00 am"
click at [738, 593] on button "Save" at bounding box center [760, 603] width 83 height 23
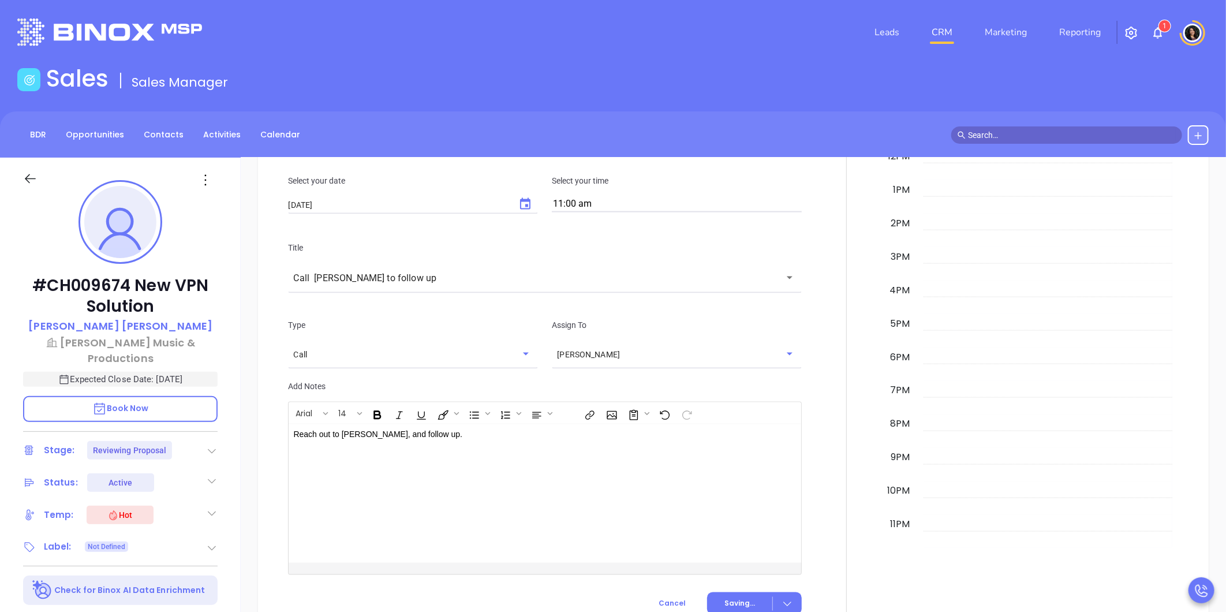
scroll to position [0, 0]
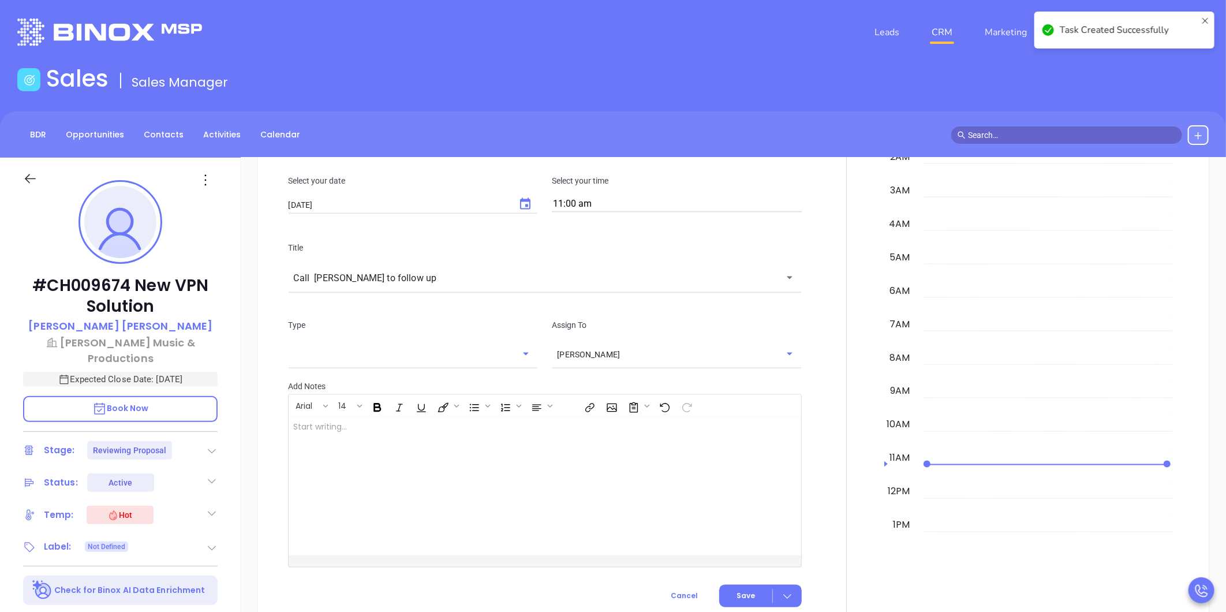
checkbox input "false"
